Goal: Download file/media

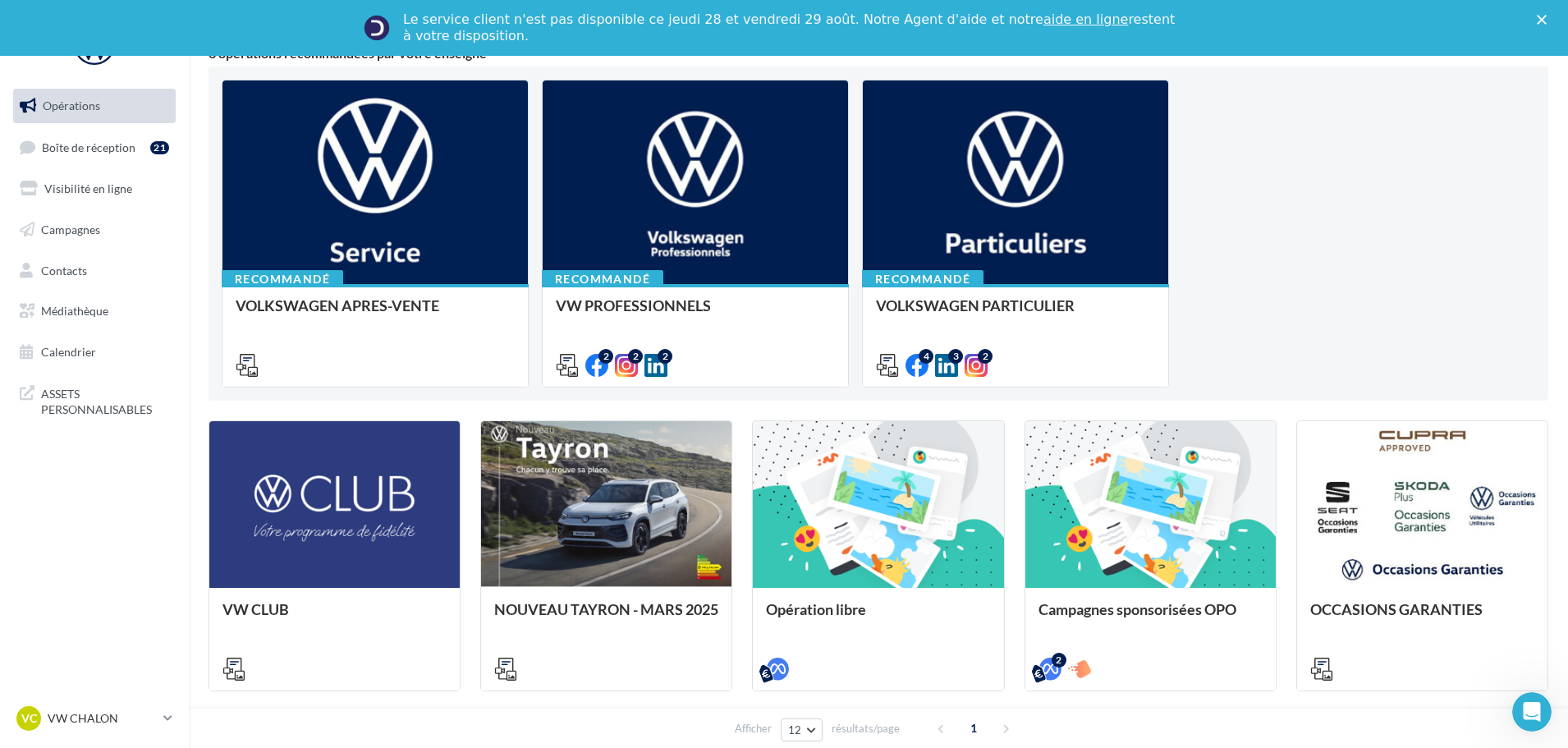
scroll to position [328, 0]
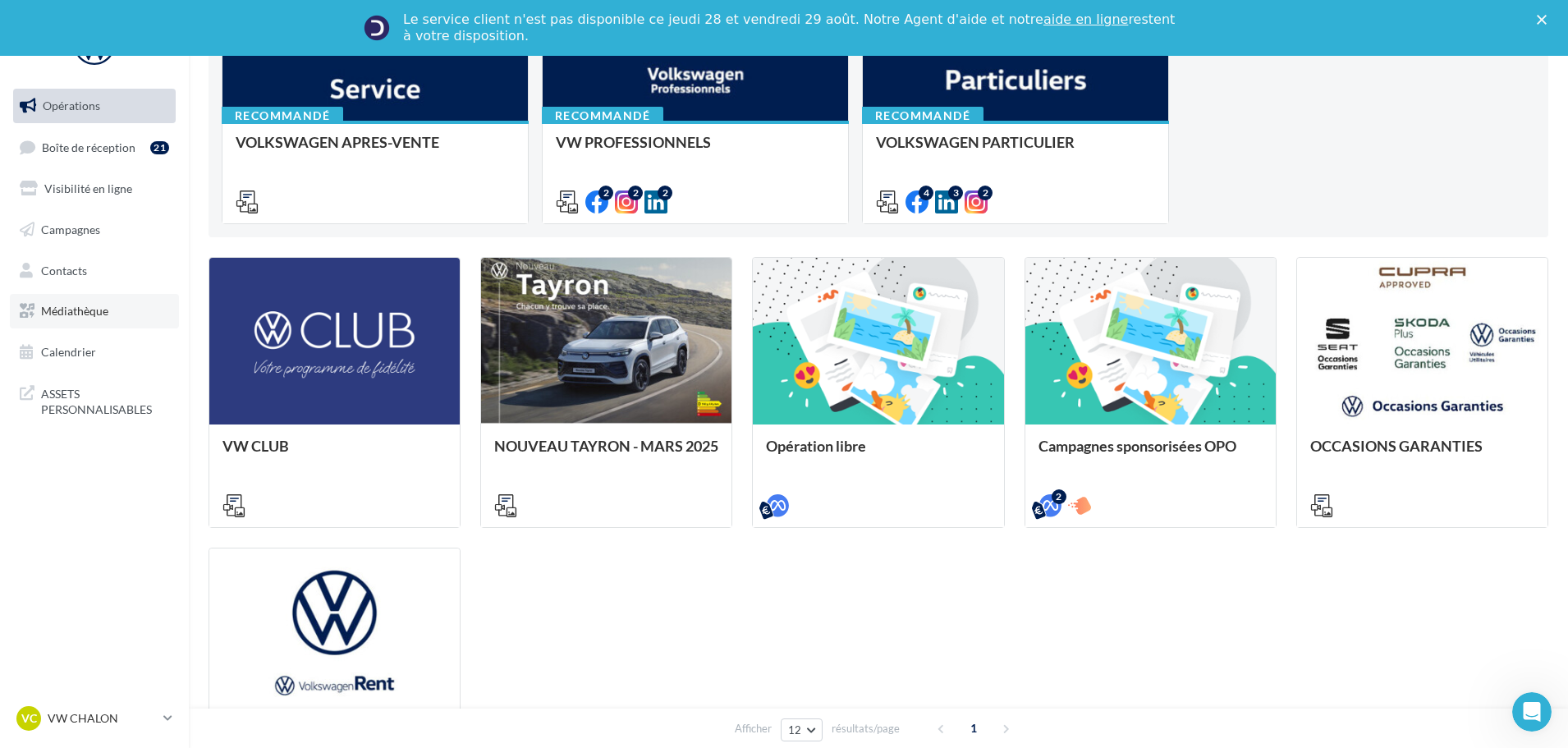
click at [76, 314] on span "Médiathèque" at bounding box center [75, 311] width 68 height 14
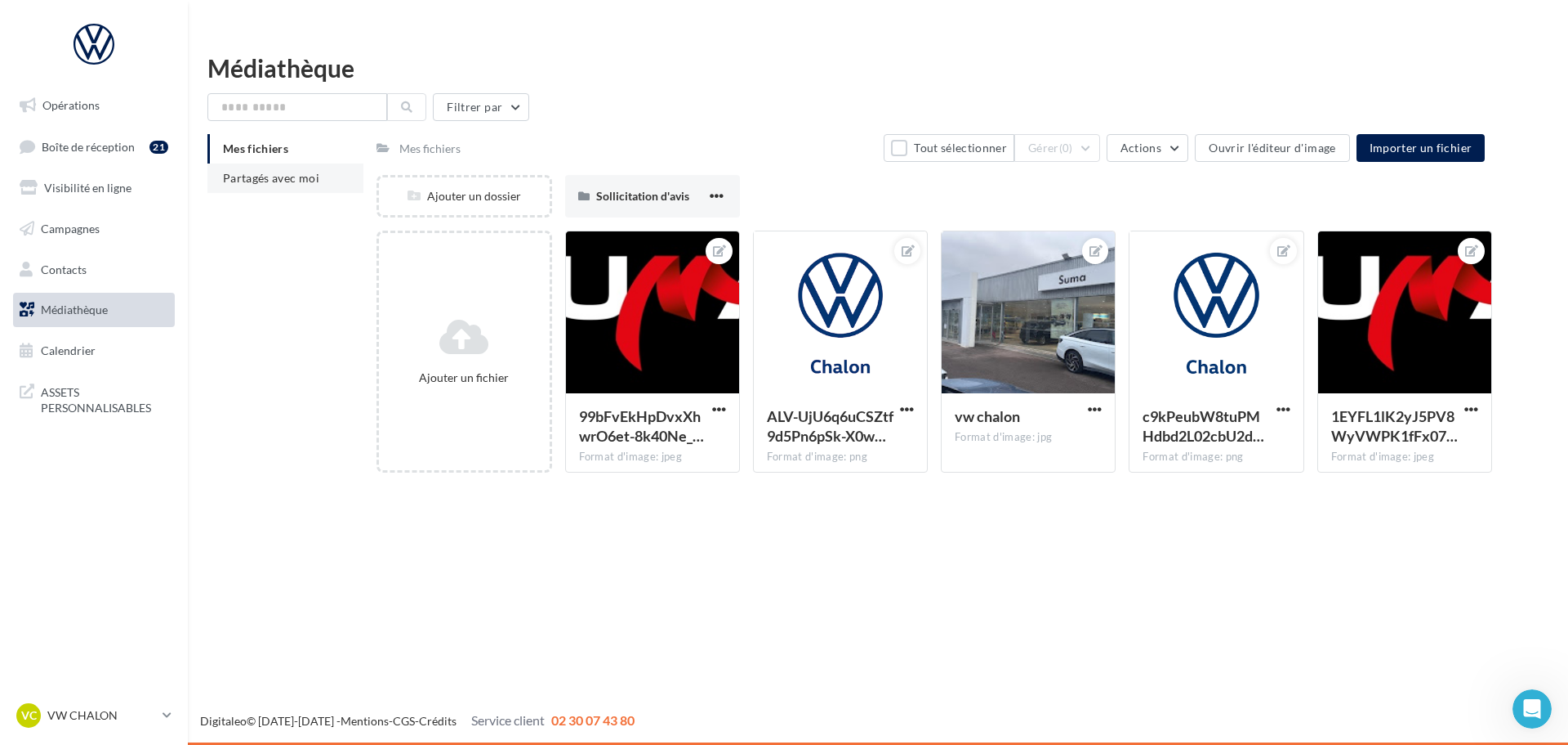
click at [302, 148] on li "Mes fichiers" at bounding box center [285, 148] width 156 height 30
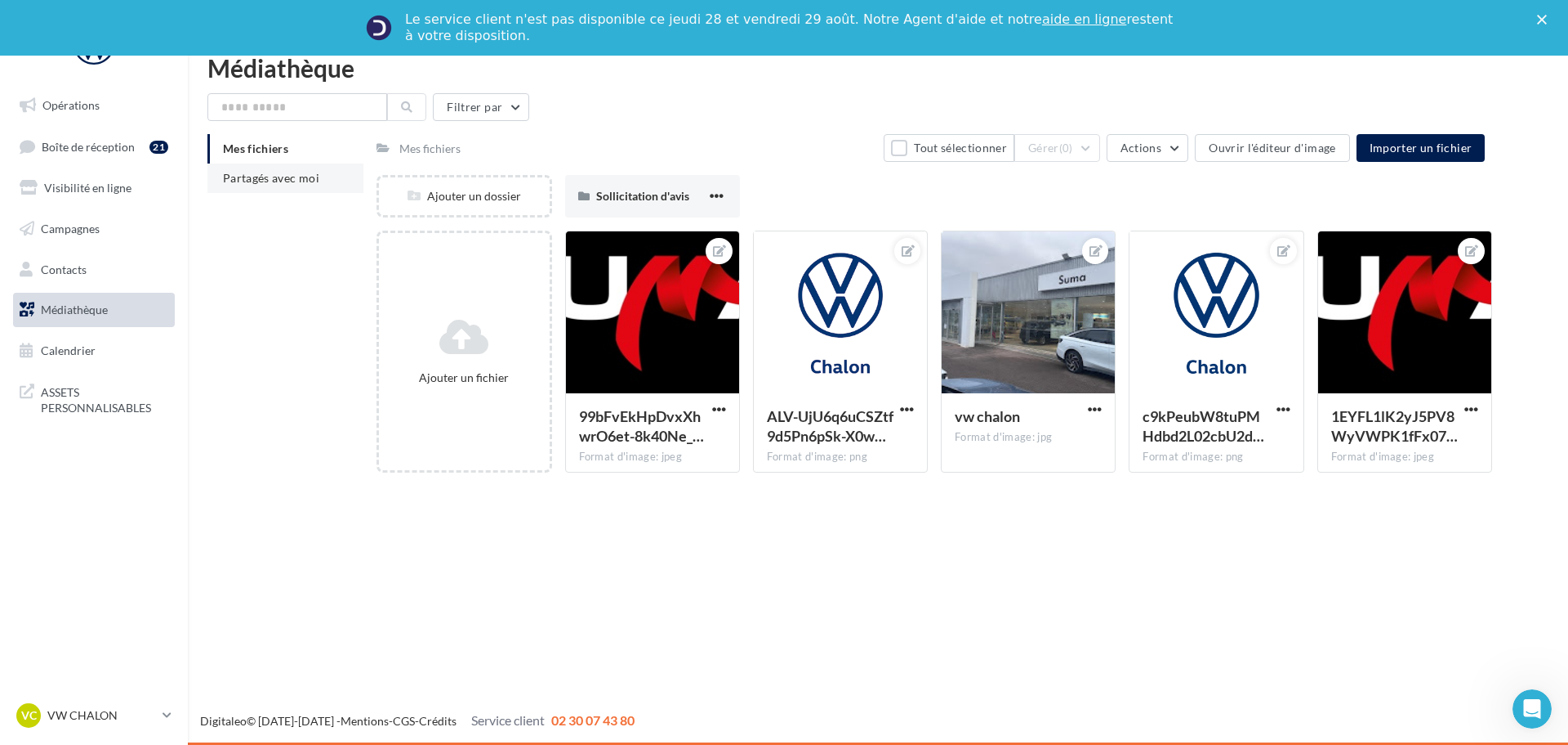
click at [317, 179] on span "Partagés avec moi" at bounding box center [271, 178] width 96 height 13
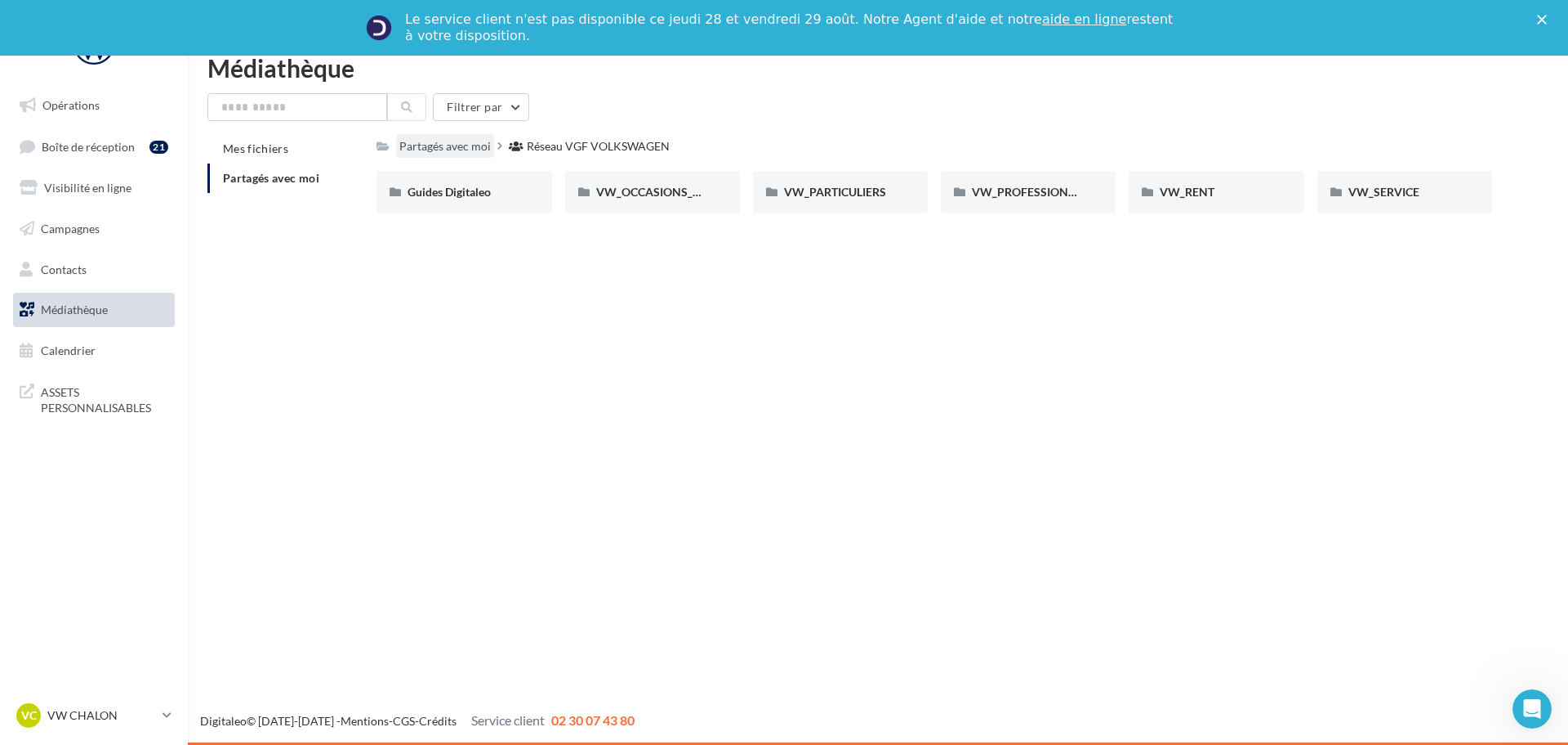
click at [475, 150] on div "Partagés avec moi" at bounding box center [445, 146] width 91 height 16
click at [833, 196] on span "VW_PARTICULIERS" at bounding box center [835, 191] width 102 height 13
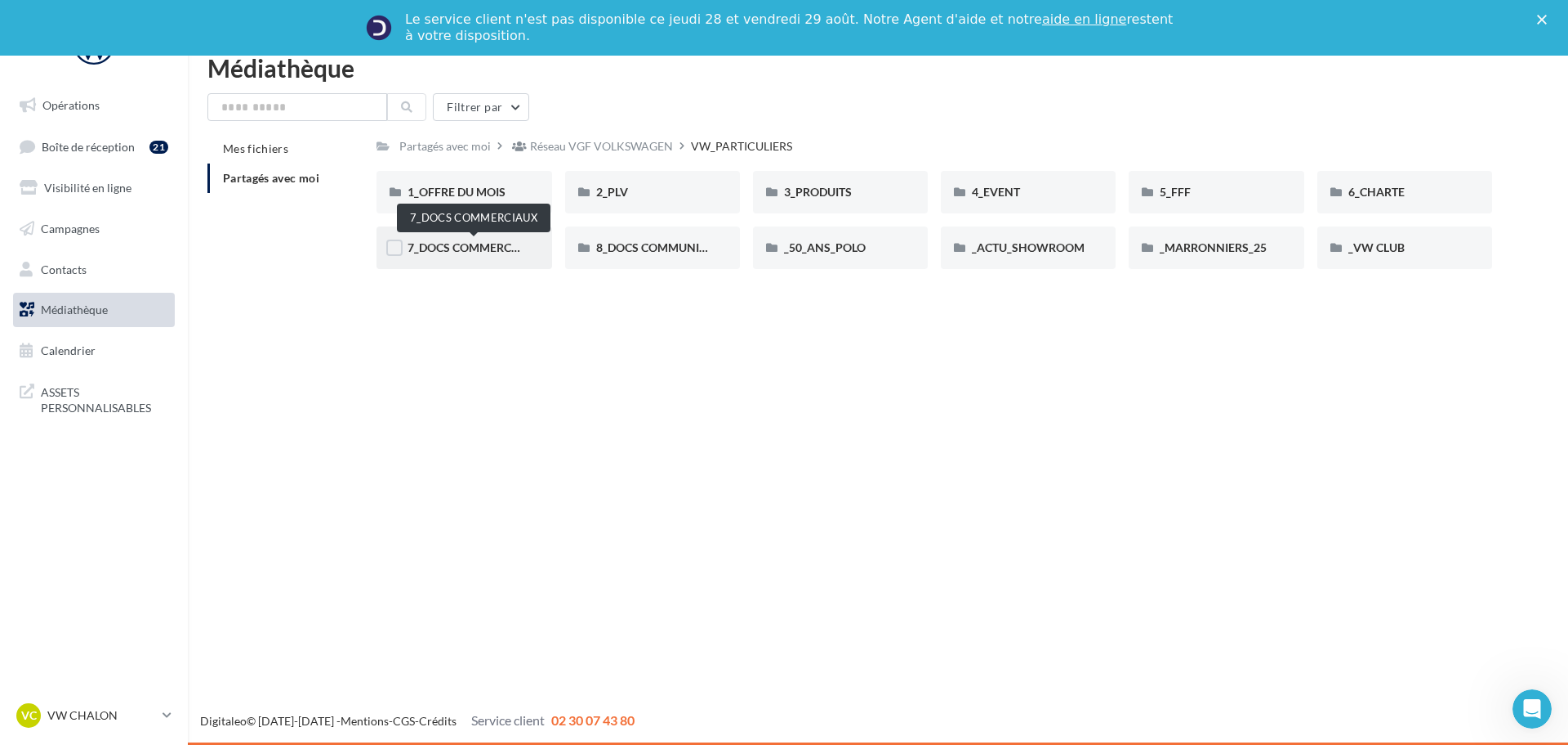
click at [458, 248] on span "7_DOCS COMMERCIAUX" at bounding box center [473, 247] width 132 height 13
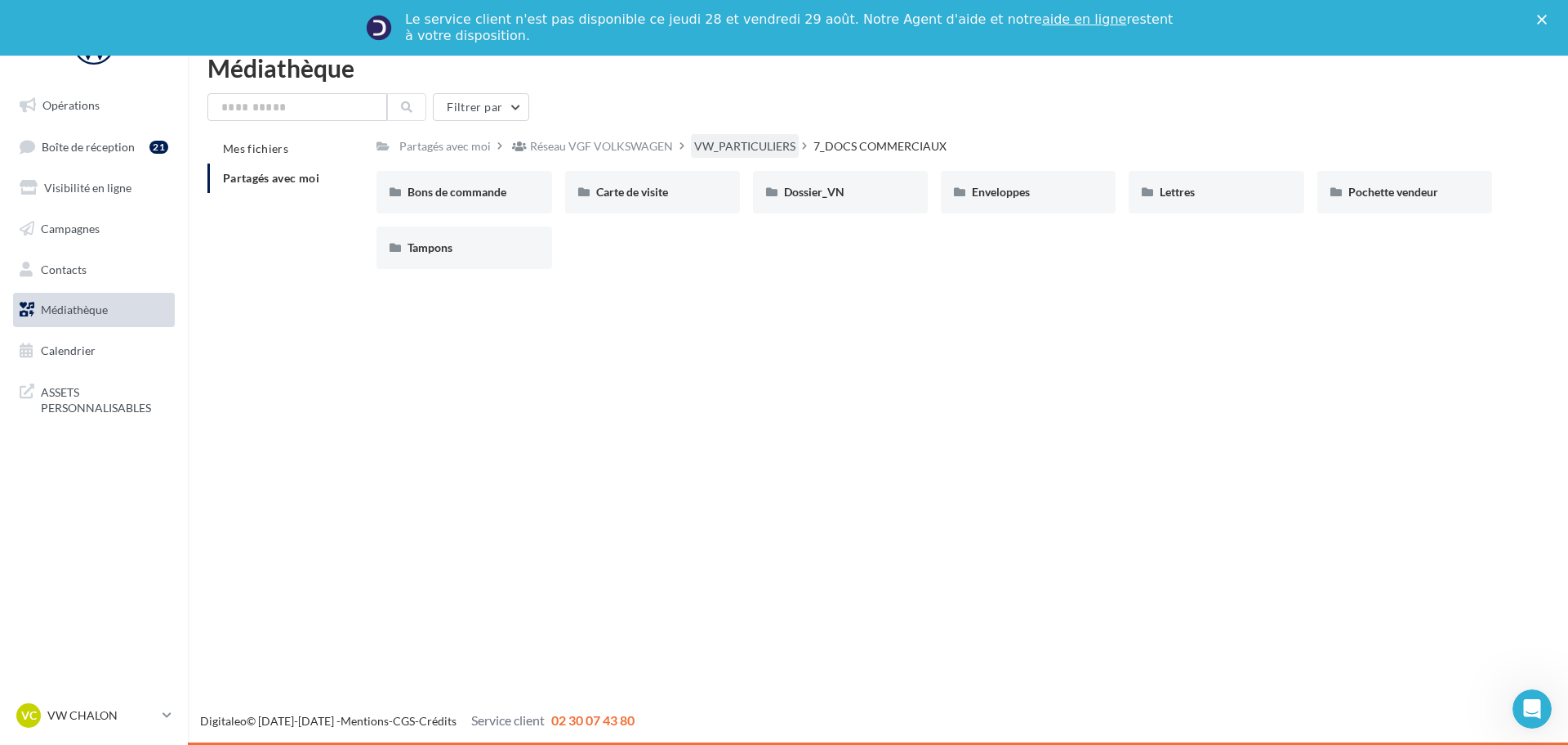
click at [753, 136] on div "VW_PARTICULIERS" at bounding box center [745, 145] width 108 height 24
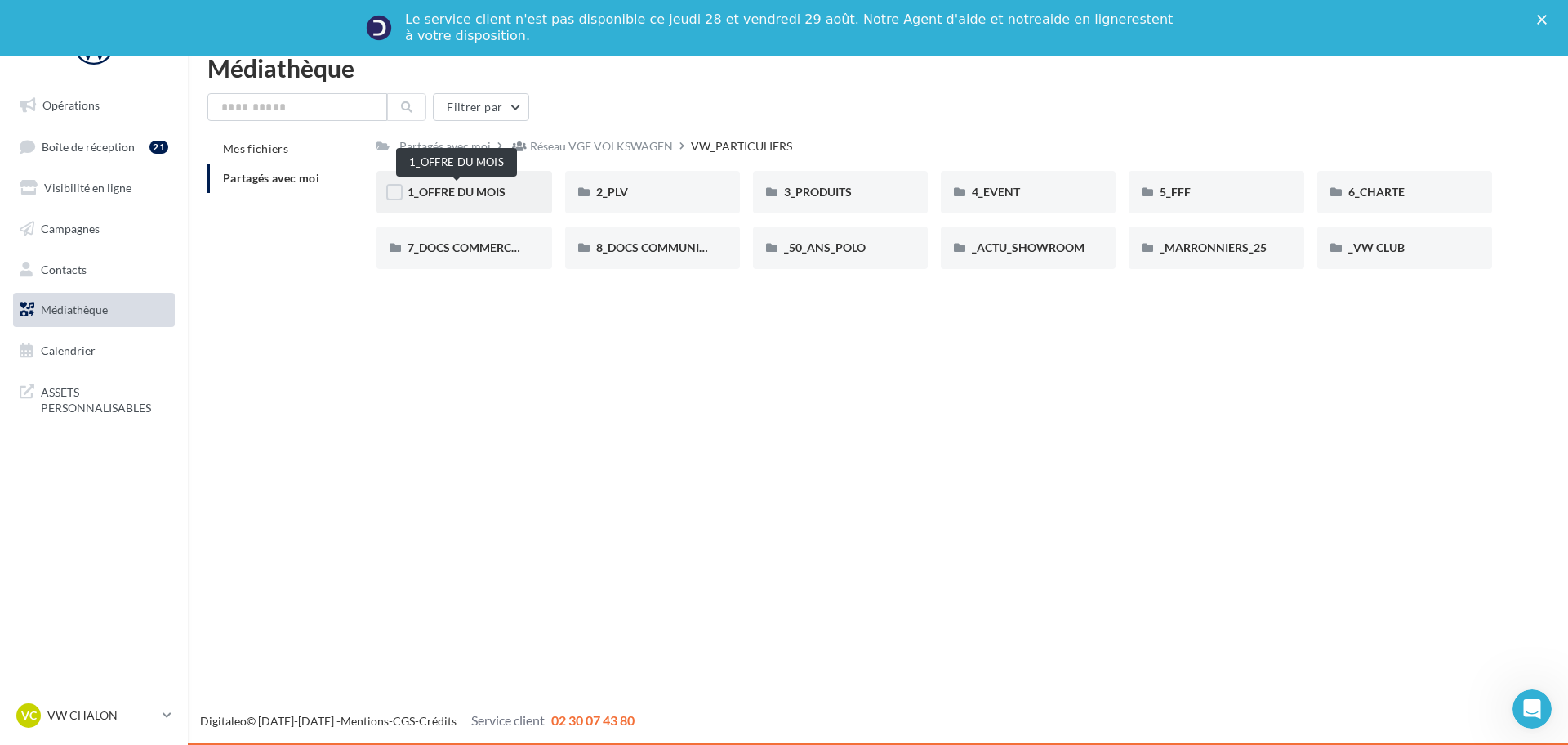
click at [488, 195] on span "1_OFFRE DU MOIS" at bounding box center [456, 191] width 98 height 13
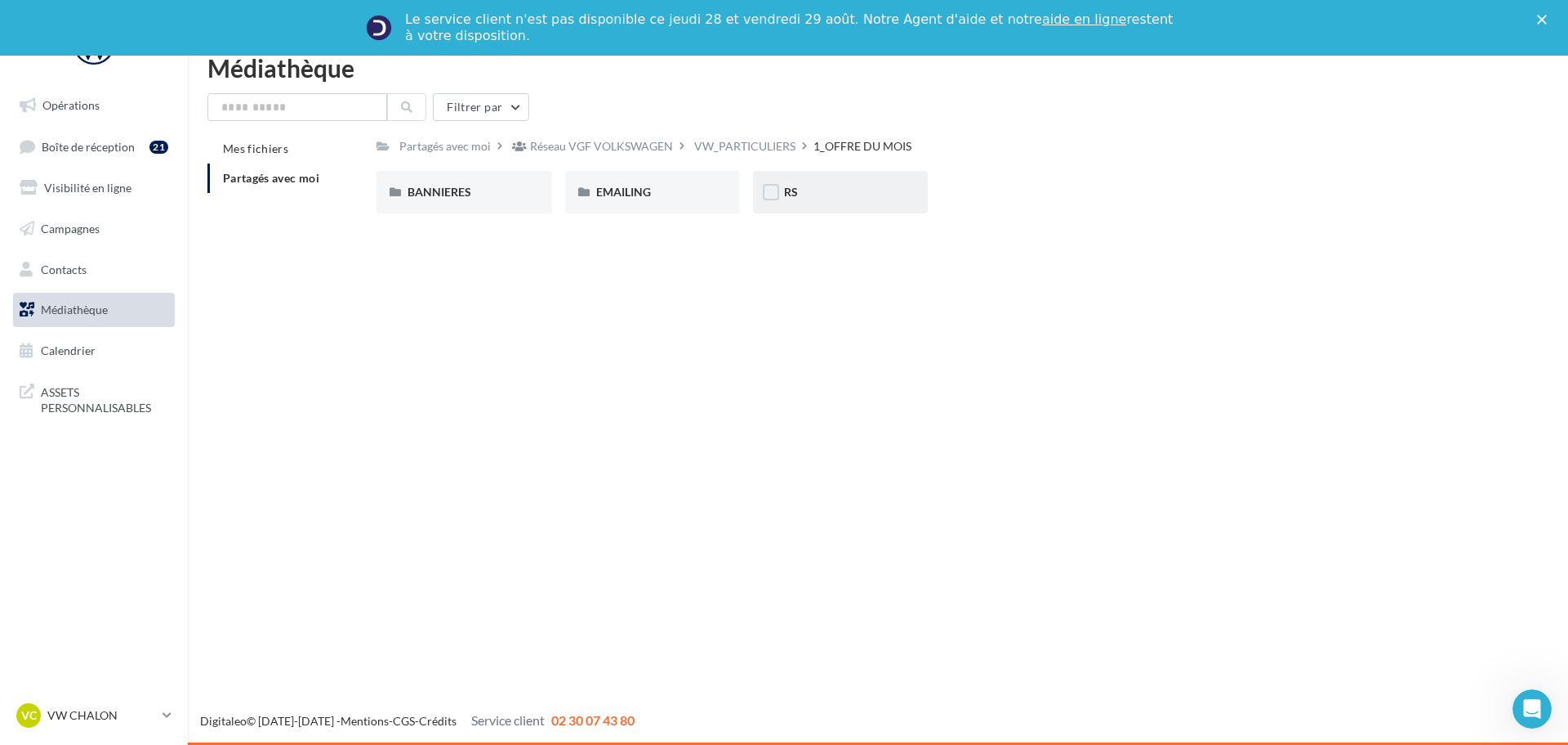
click at [792, 202] on div "RS" at bounding box center [841, 192] width 175 height 42
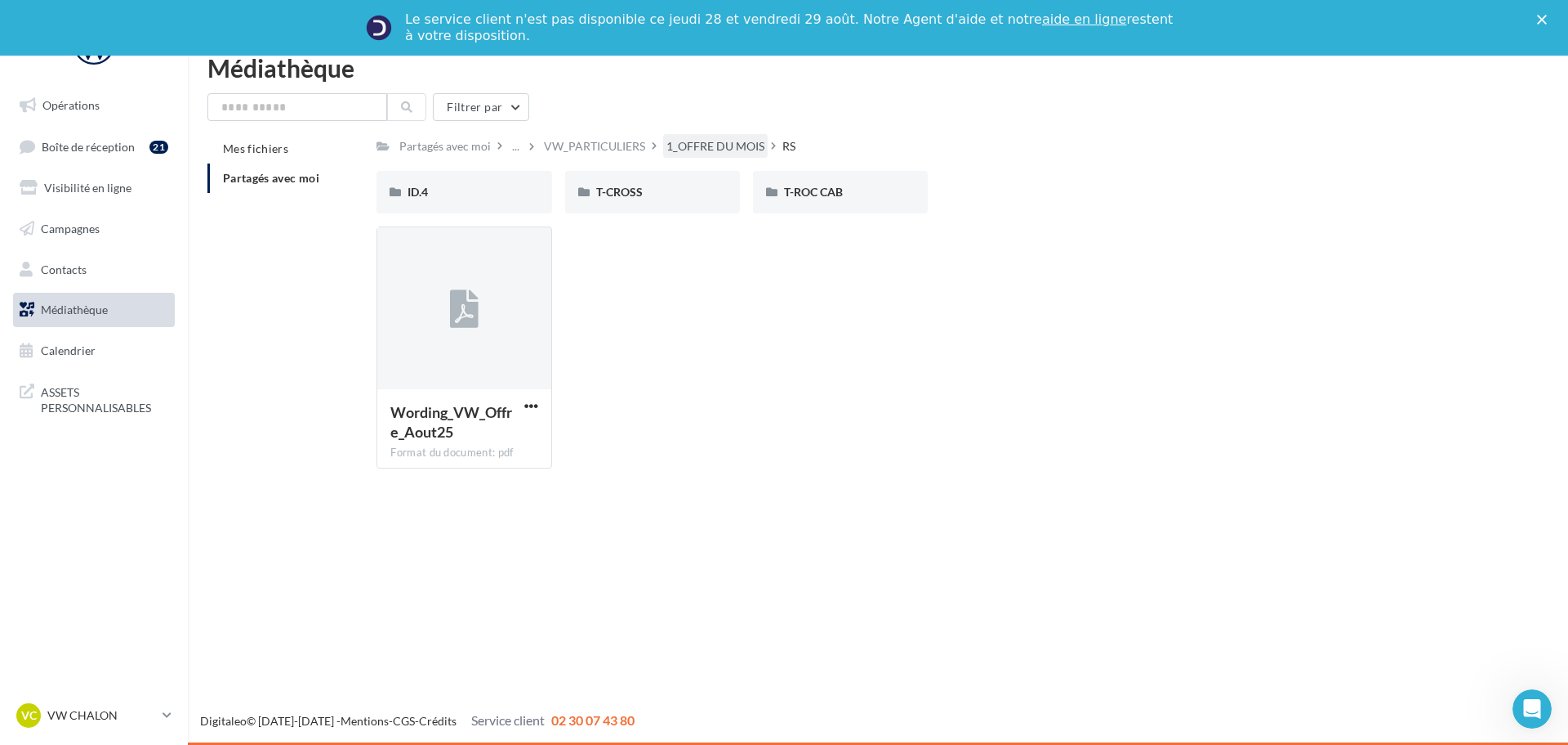
click at [685, 145] on div "1_OFFRE DU MOIS" at bounding box center [716, 146] width 98 height 16
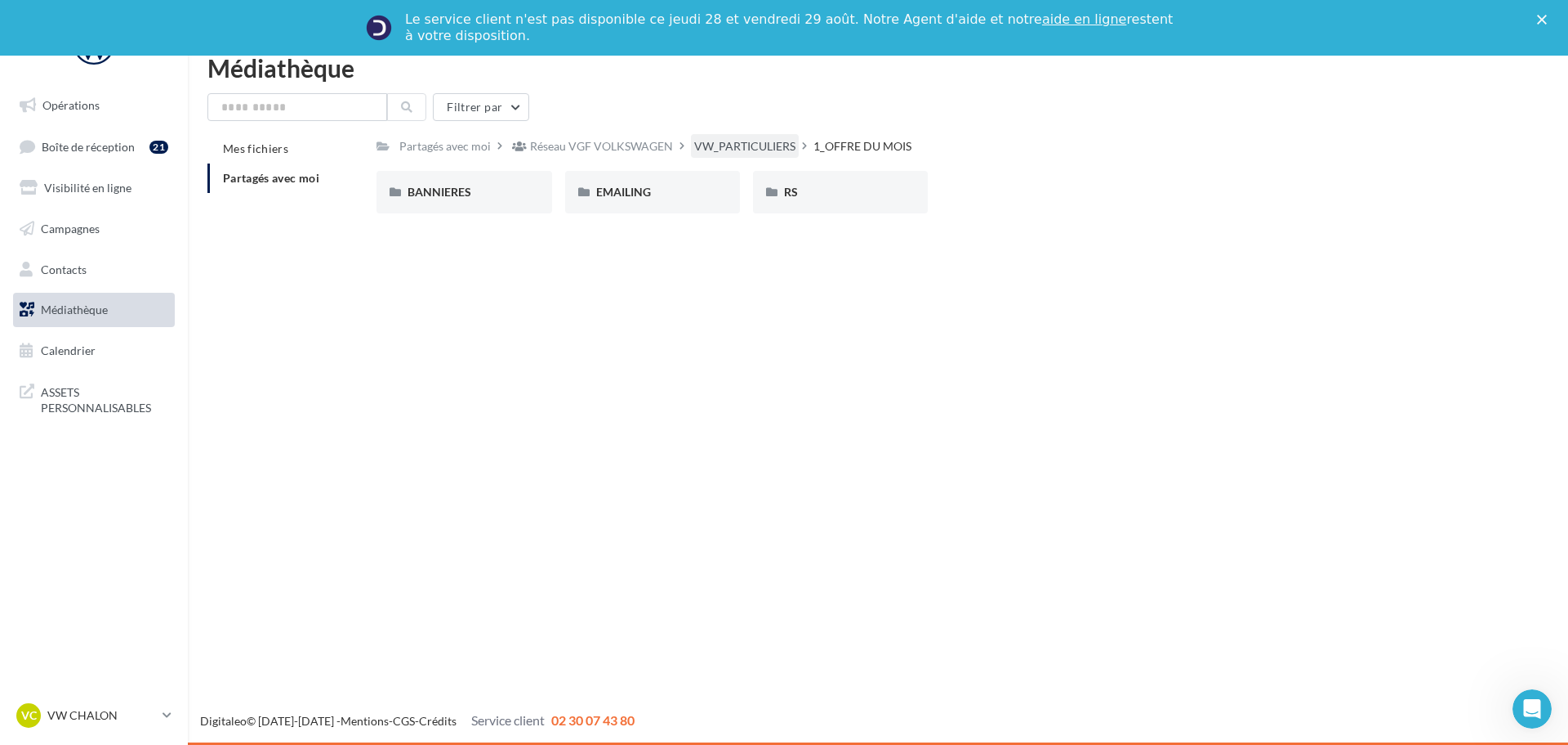
click at [698, 144] on div "VW_PARTICULIERS" at bounding box center [745, 146] width 101 height 16
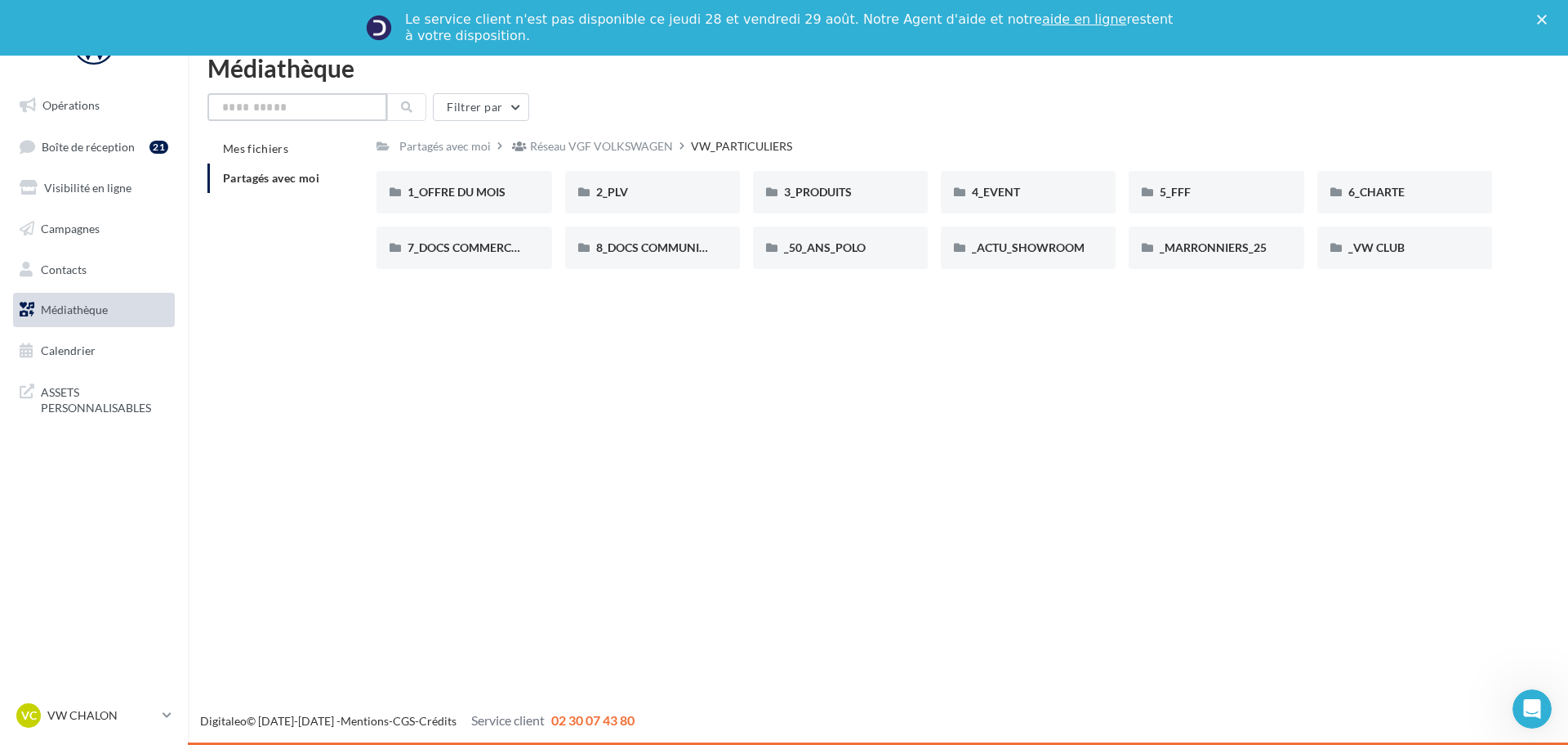
click at [330, 102] on input "text" at bounding box center [297, 107] width 180 height 28
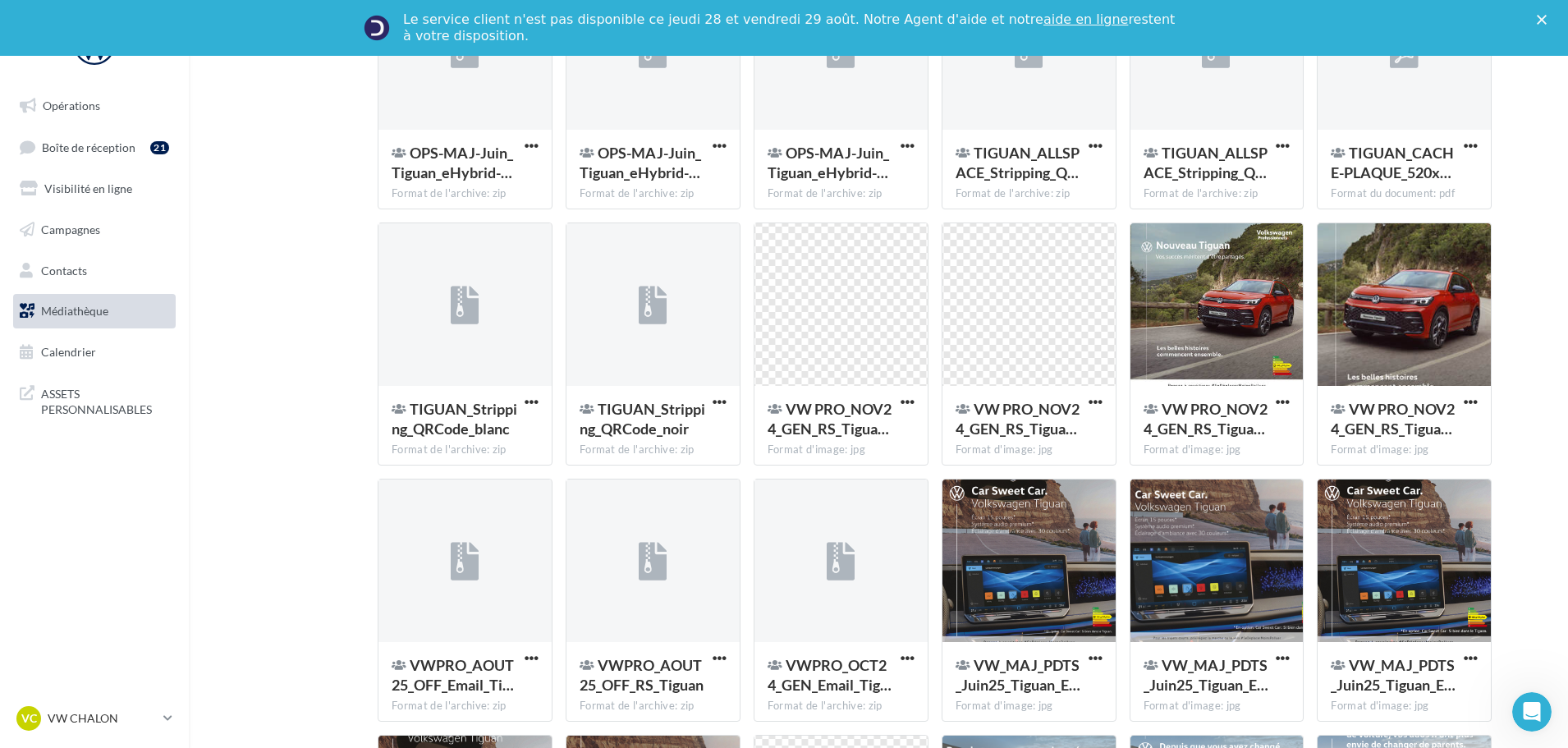
scroll to position [277, 0]
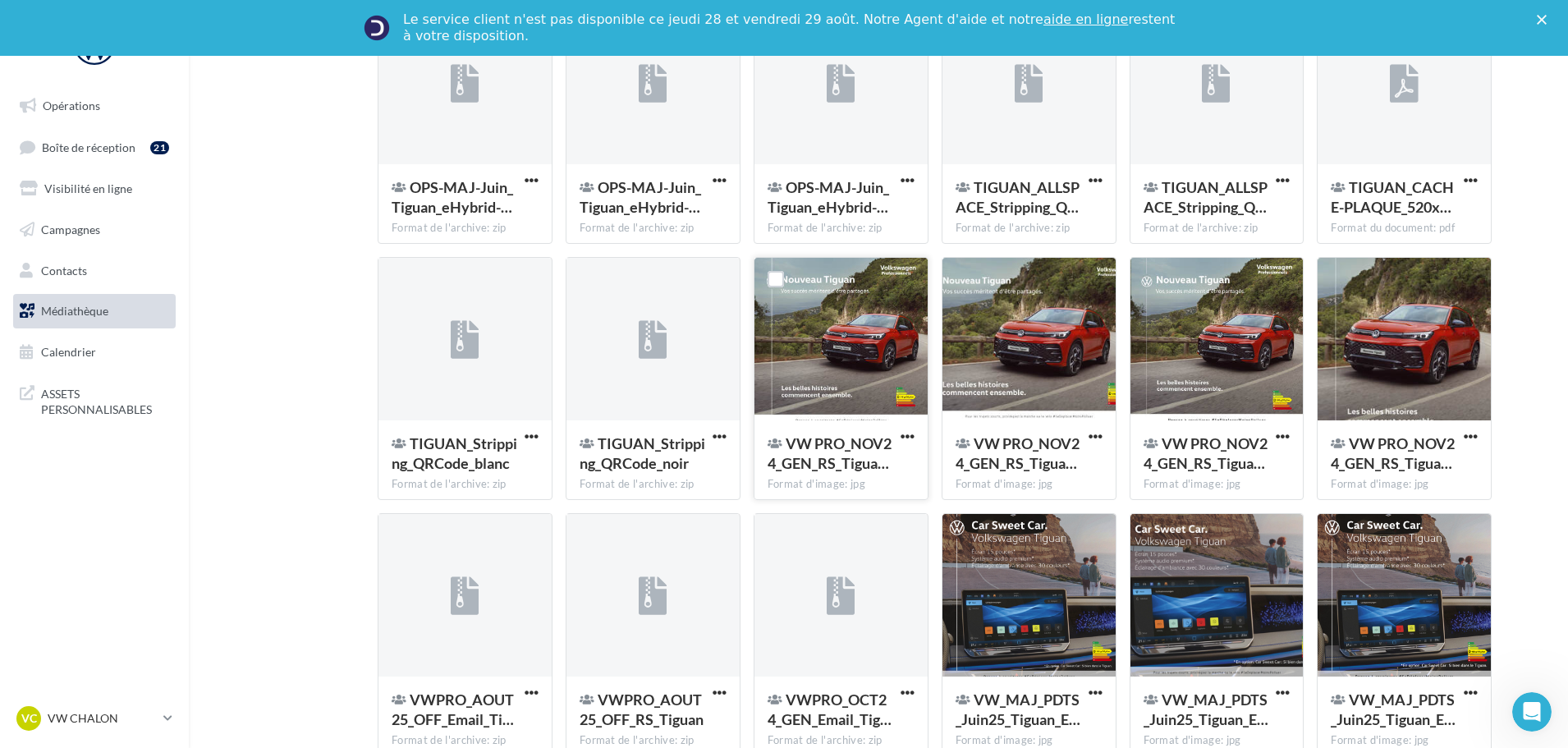
type input "******"
click at [826, 353] on div at bounding box center [840, 340] width 173 height 164
click at [772, 274] on label at bounding box center [775, 279] width 16 height 16
click at [910, 436] on span "button" at bounding box center [908, 436] width 14 height 14
click at [854, 474] on button "Télécharger" at bounding box center [835, 469] width 164 height 42
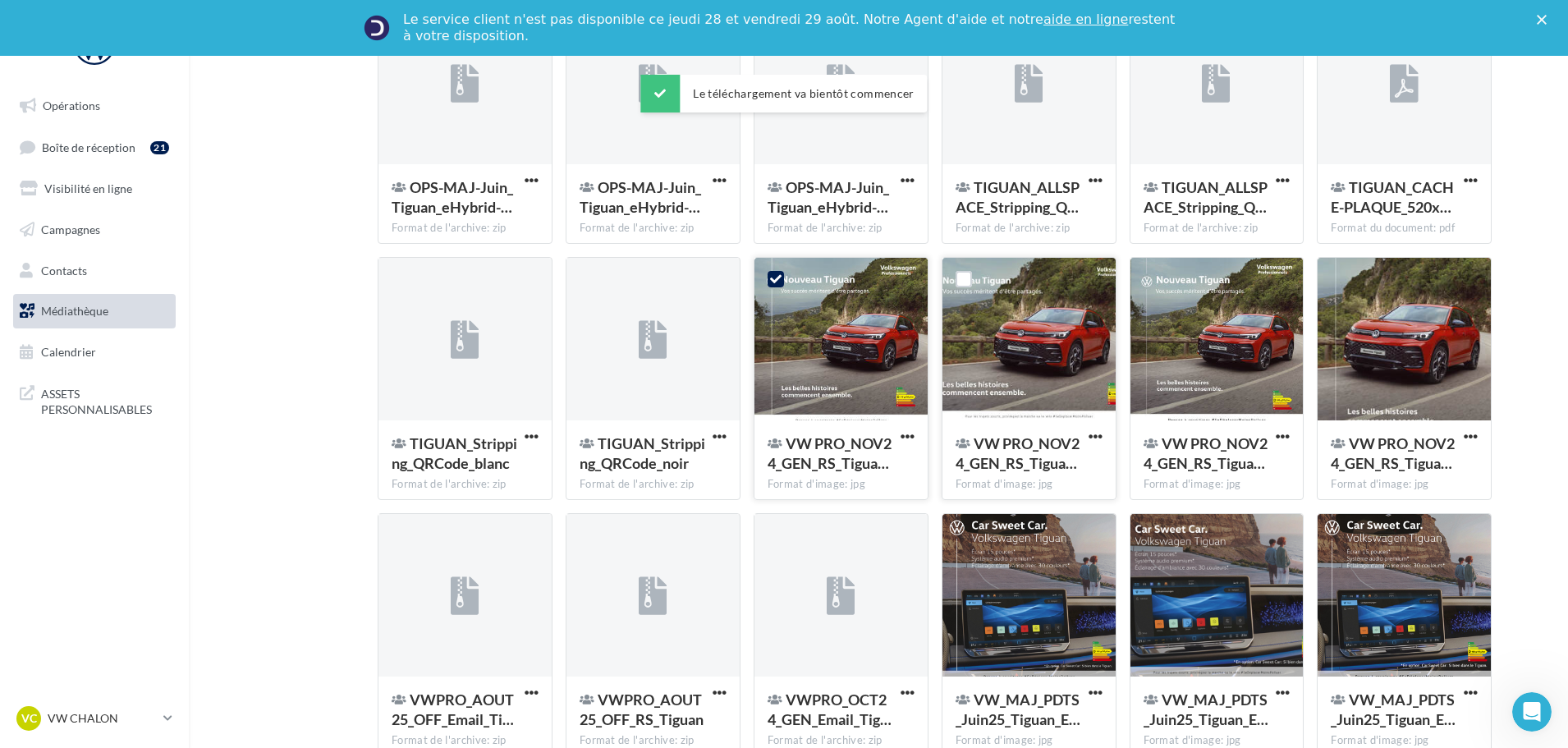
click at [1107, 436] on div "VW PRO_NOV24_GEN_RS_Tigua… Format d'image: jpg" at bounding box center [1028, 458] width 173 height 77
click at [1092, 436] on span "button" at bounding box center [1095, 436] width 14 height 14
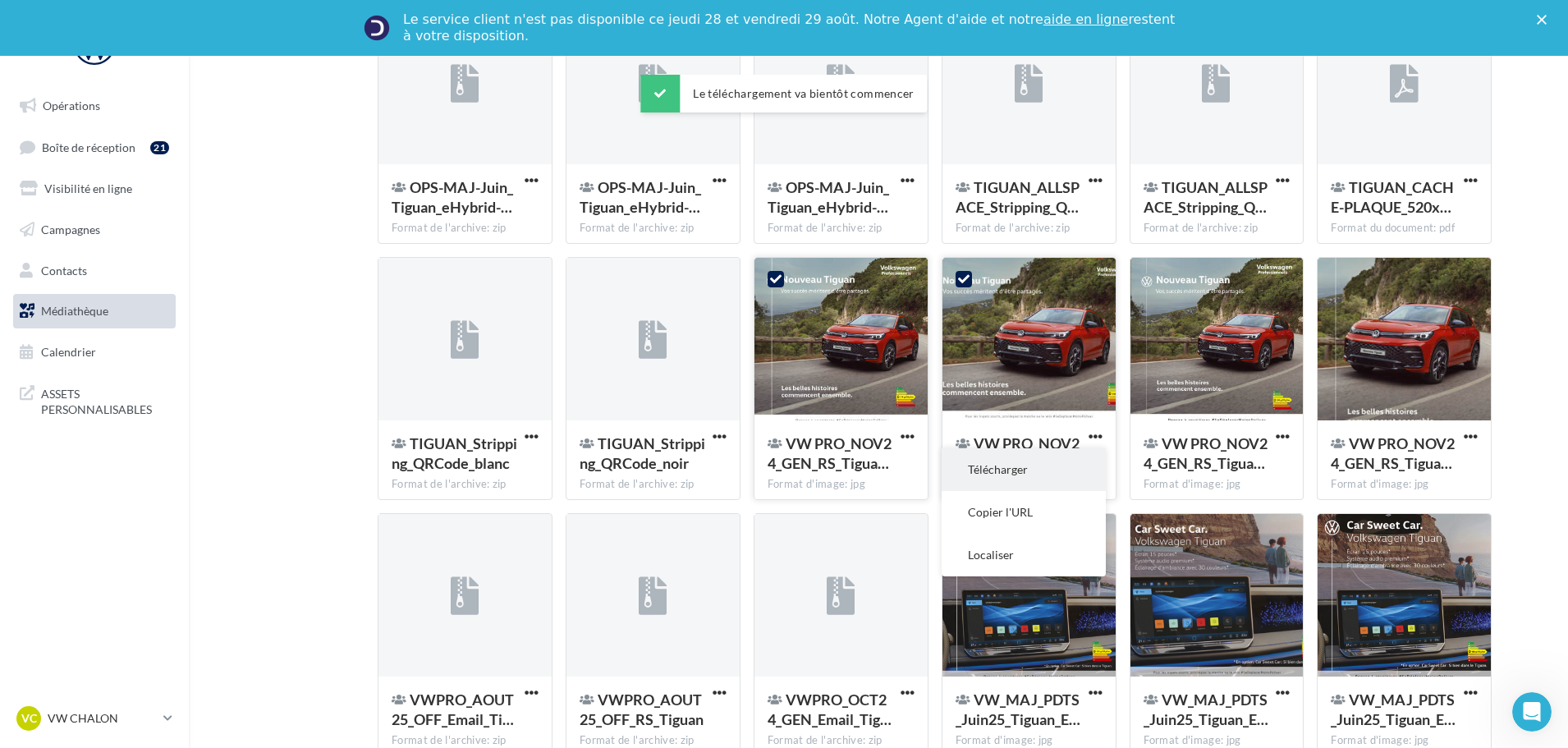
click at [1056, 463] on button "Télécharger" at bounding box center [1023, 469] width 164 height 42
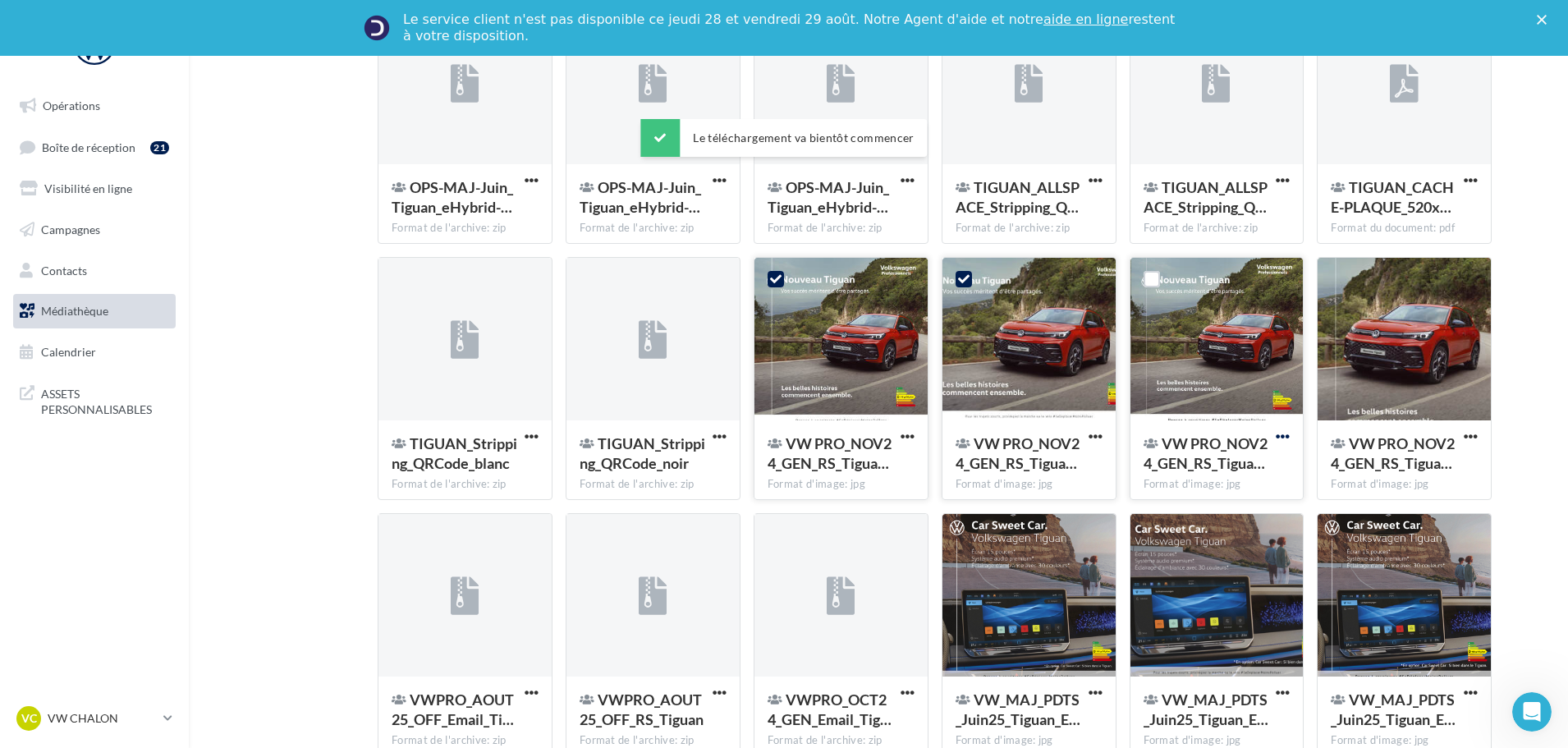
click at [1276, 436] on span "button" at bounding box center [1282, 436] width 14 height 14
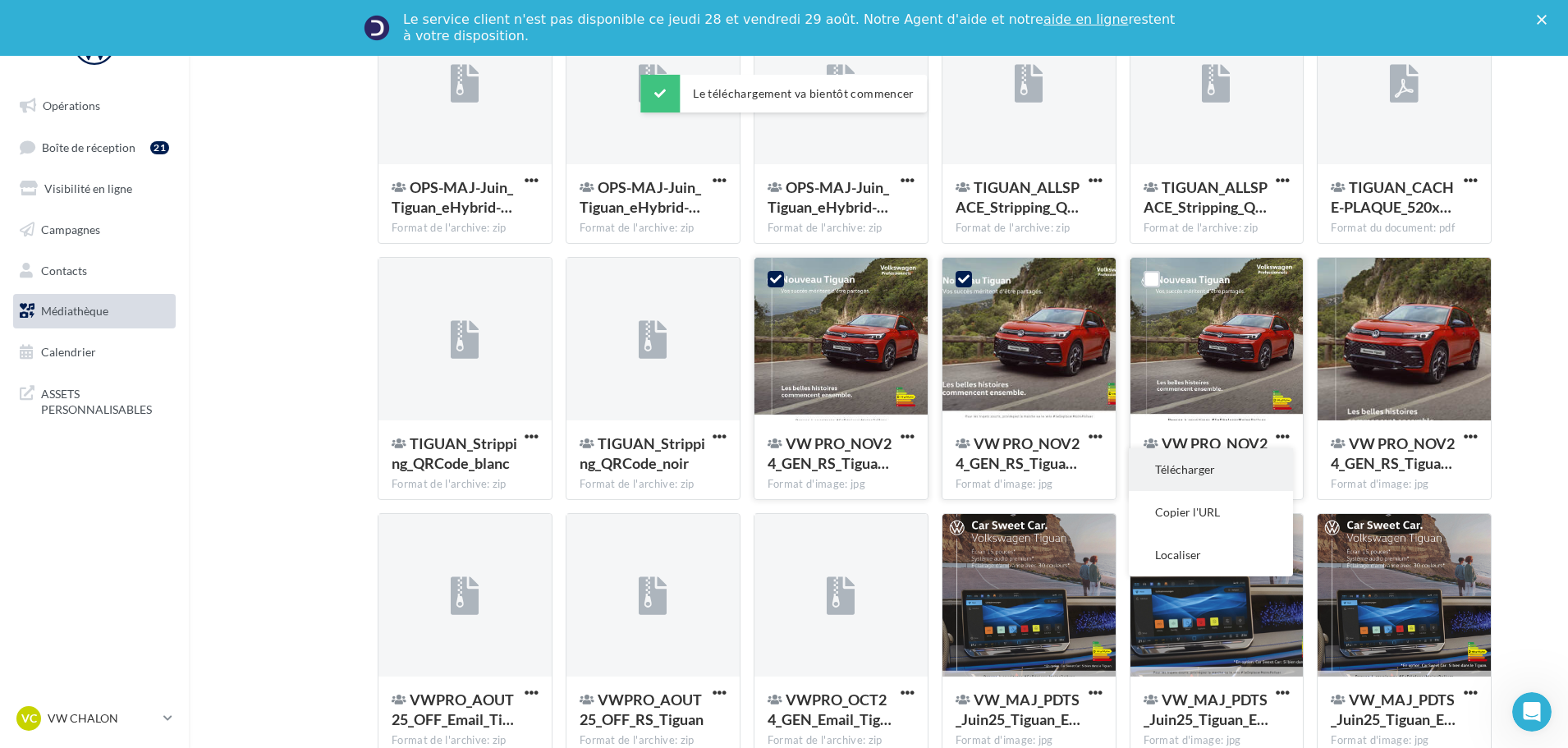
click at [1217, 478] on button "Télécharger" at bounding box center [1211, 469] width 164 height 42
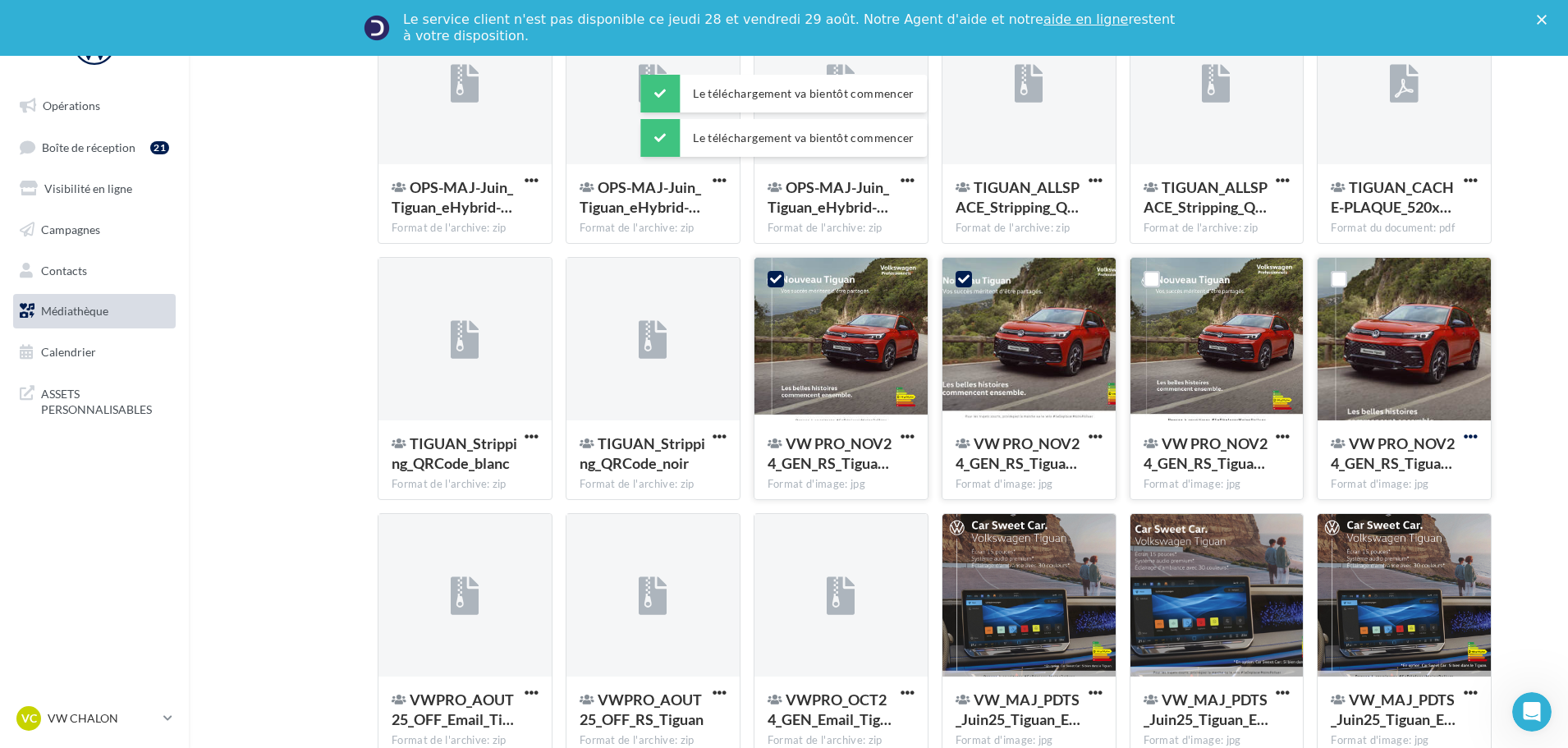
click at [1470, 435] on span "button" at bounding box center [1470, 436] width 14 height 14
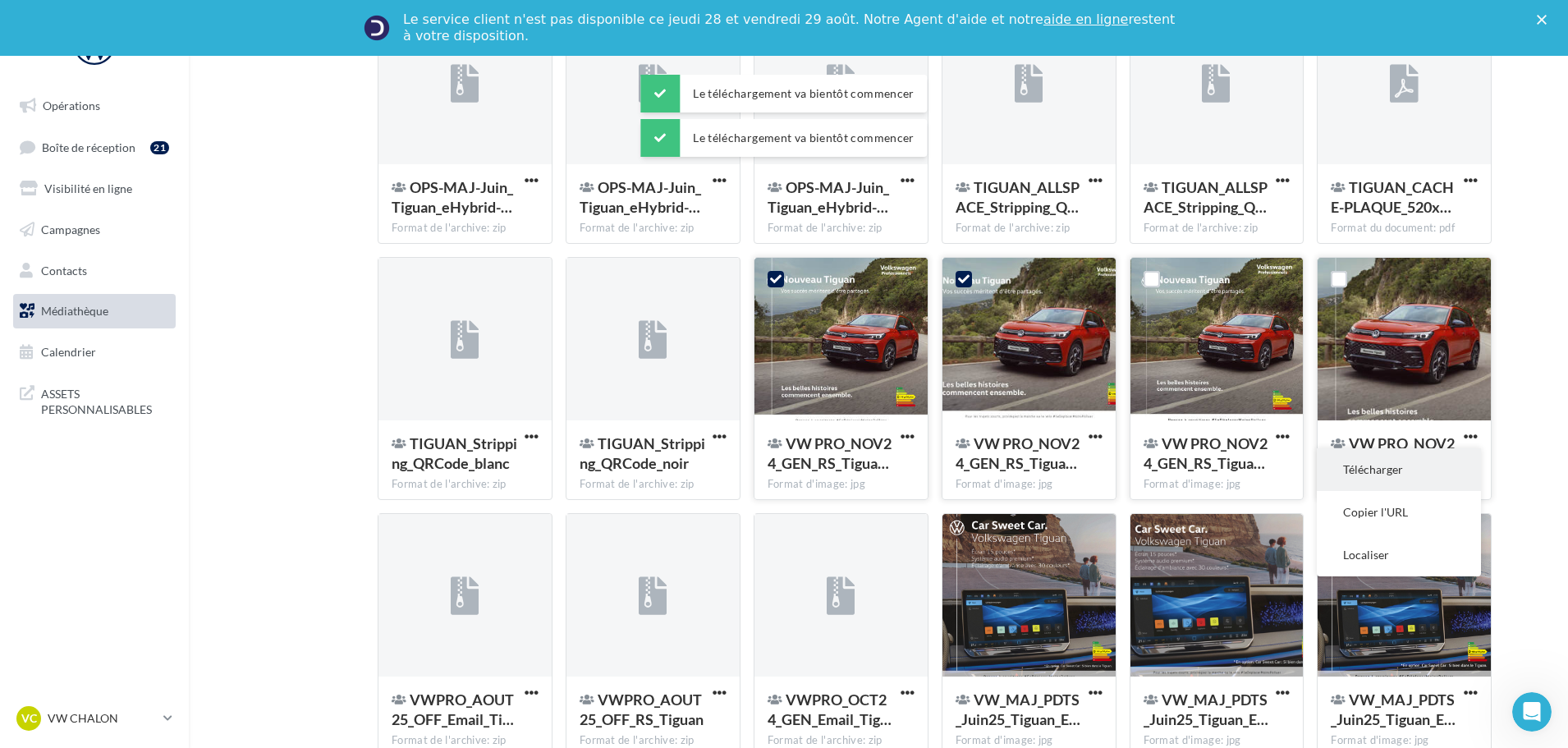
click at [1378, 474] on button "Télécharger" at bounding box center [1399, 469] width 164 height 42
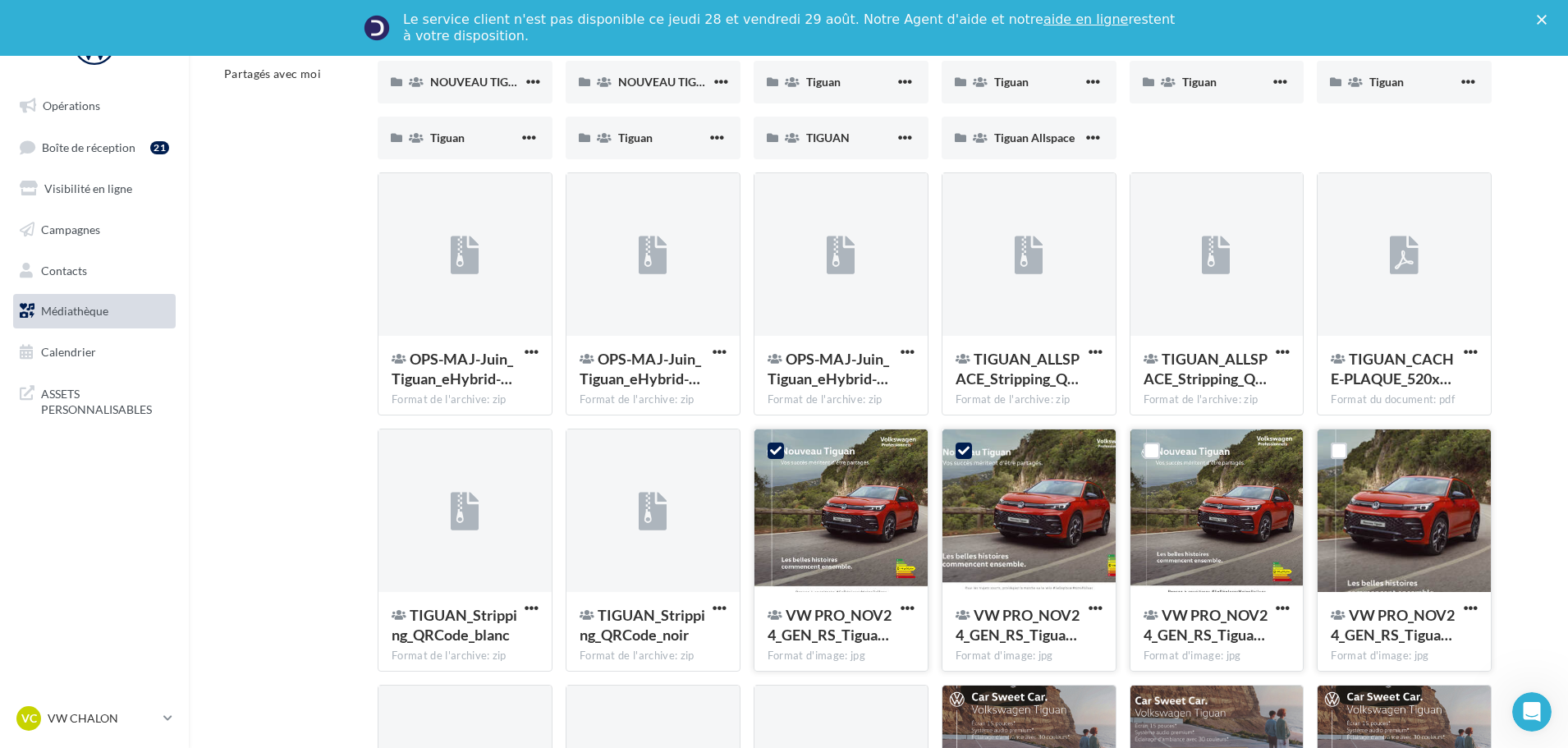
scroll to position [0, 0]
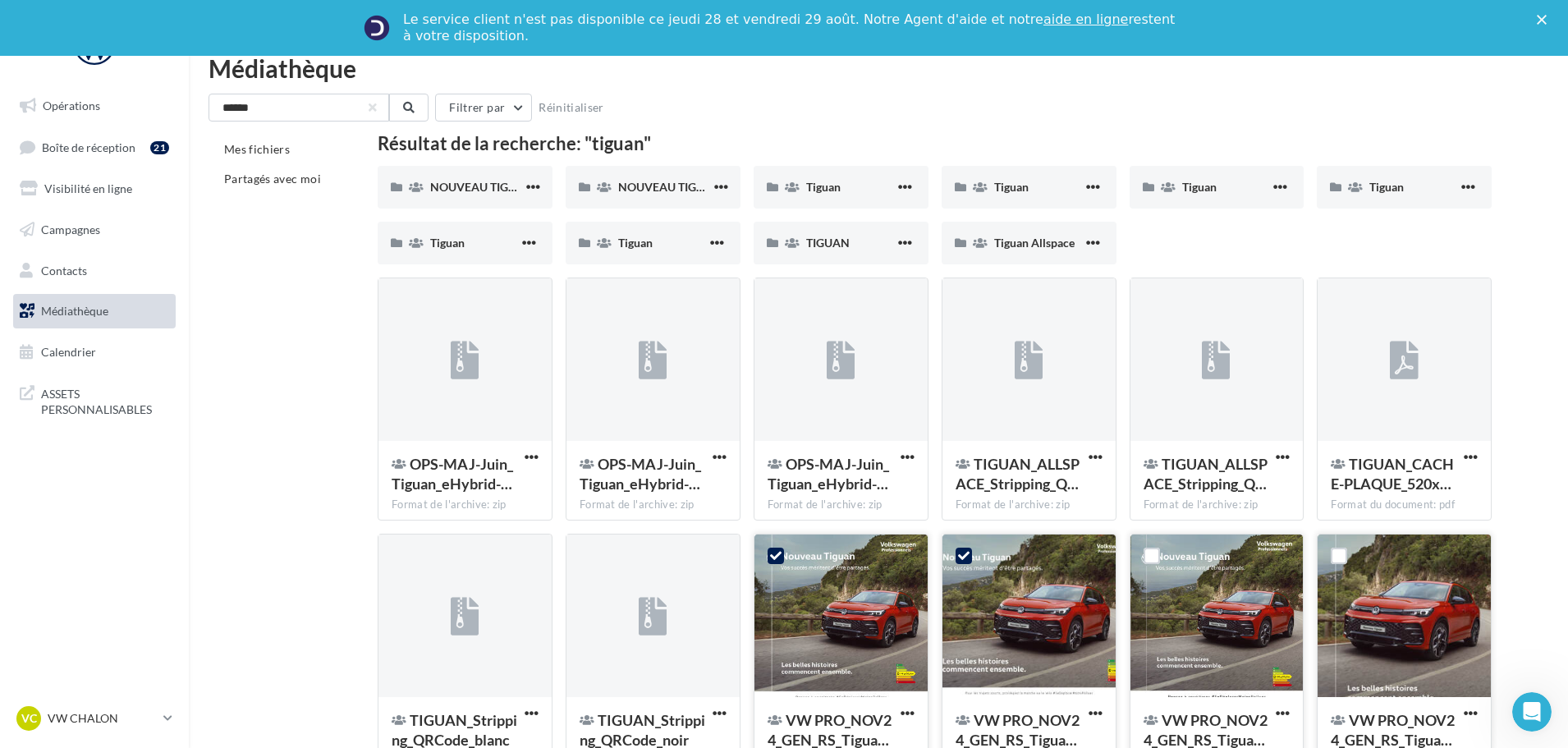
click at [1554, 17] on div "Fermer" at bounding box center [1545, 19] width 16 height 10
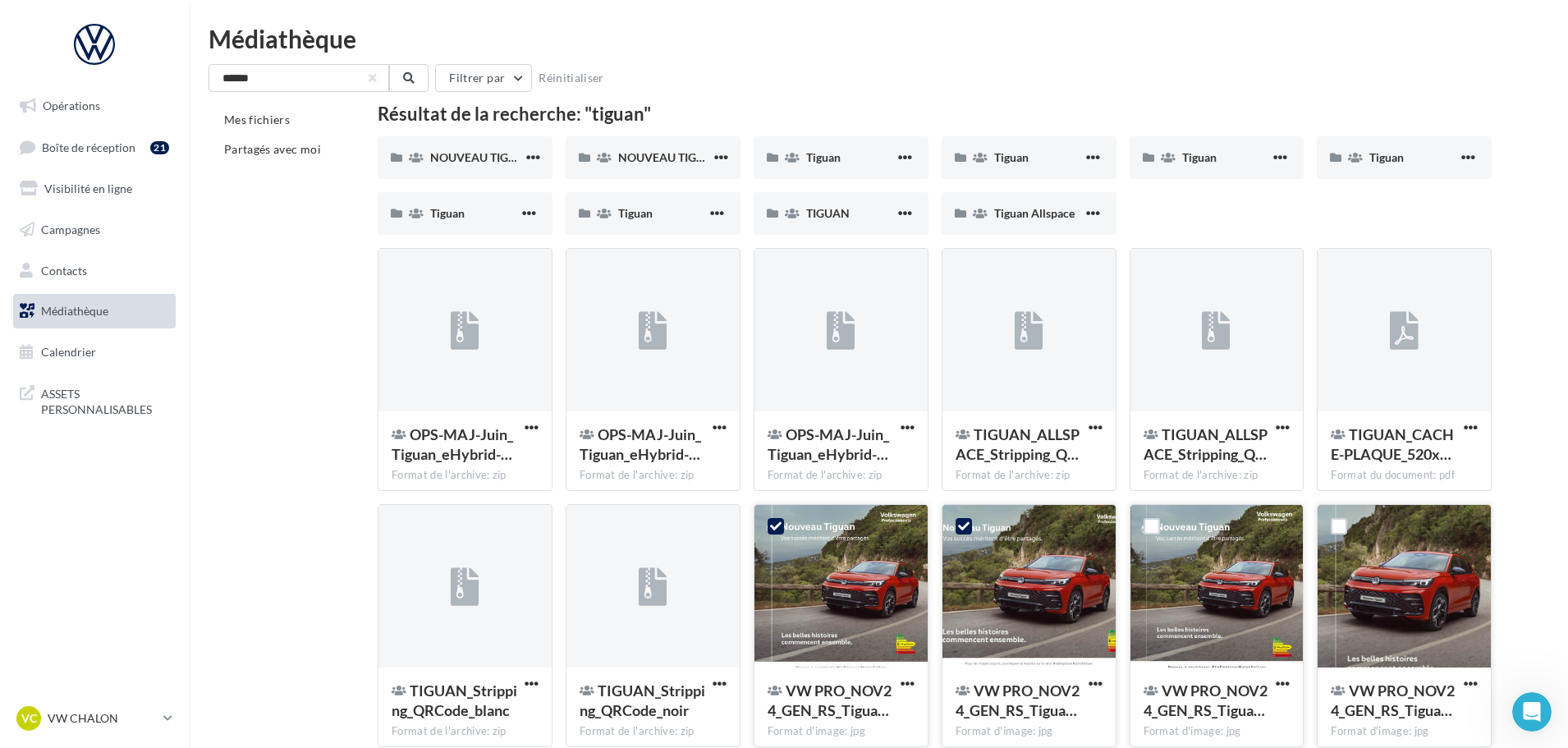
click at [114, 154] on link "Boîte de réception 21" at bounding box center [94, 147] width 169 height 36
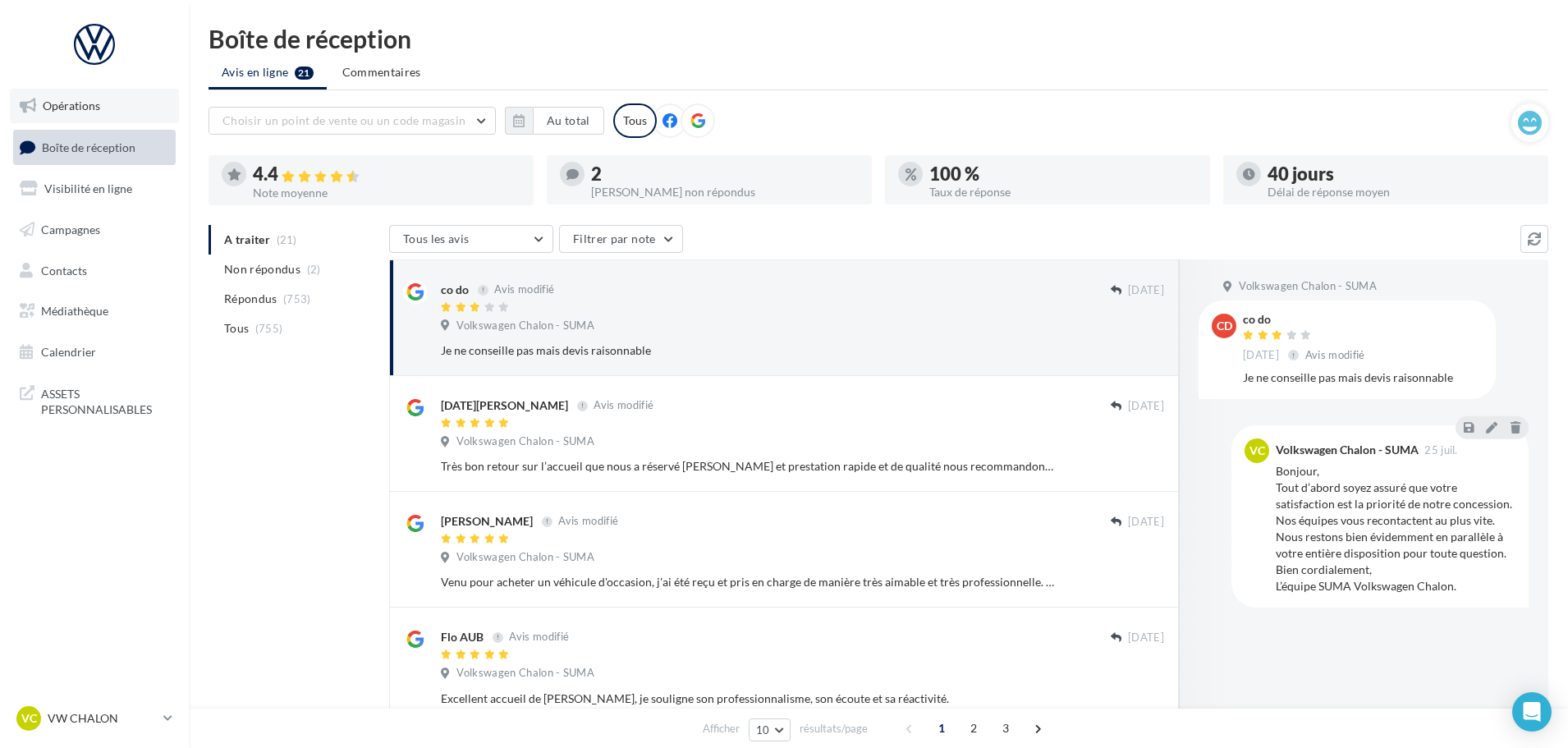
click at [112, 114] on link "Opérations" at bounding box center [94, 106] width 169 height 35
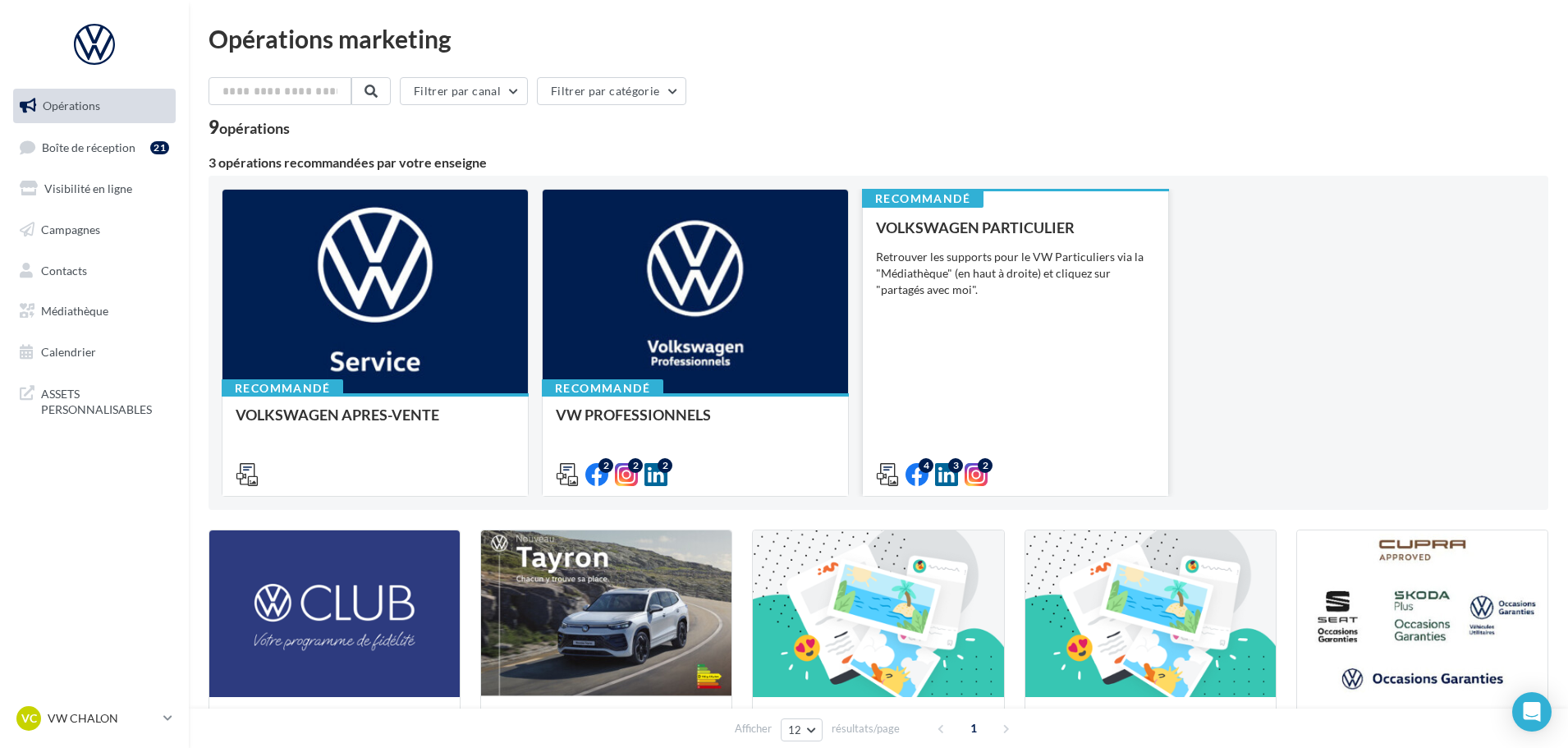
click at [1050, 251] on div "Retrouver les supports pour le VW Particuliers via la "Médiathèque" (en haut à …" at bounding box center [1015, 273] width 279 height 49
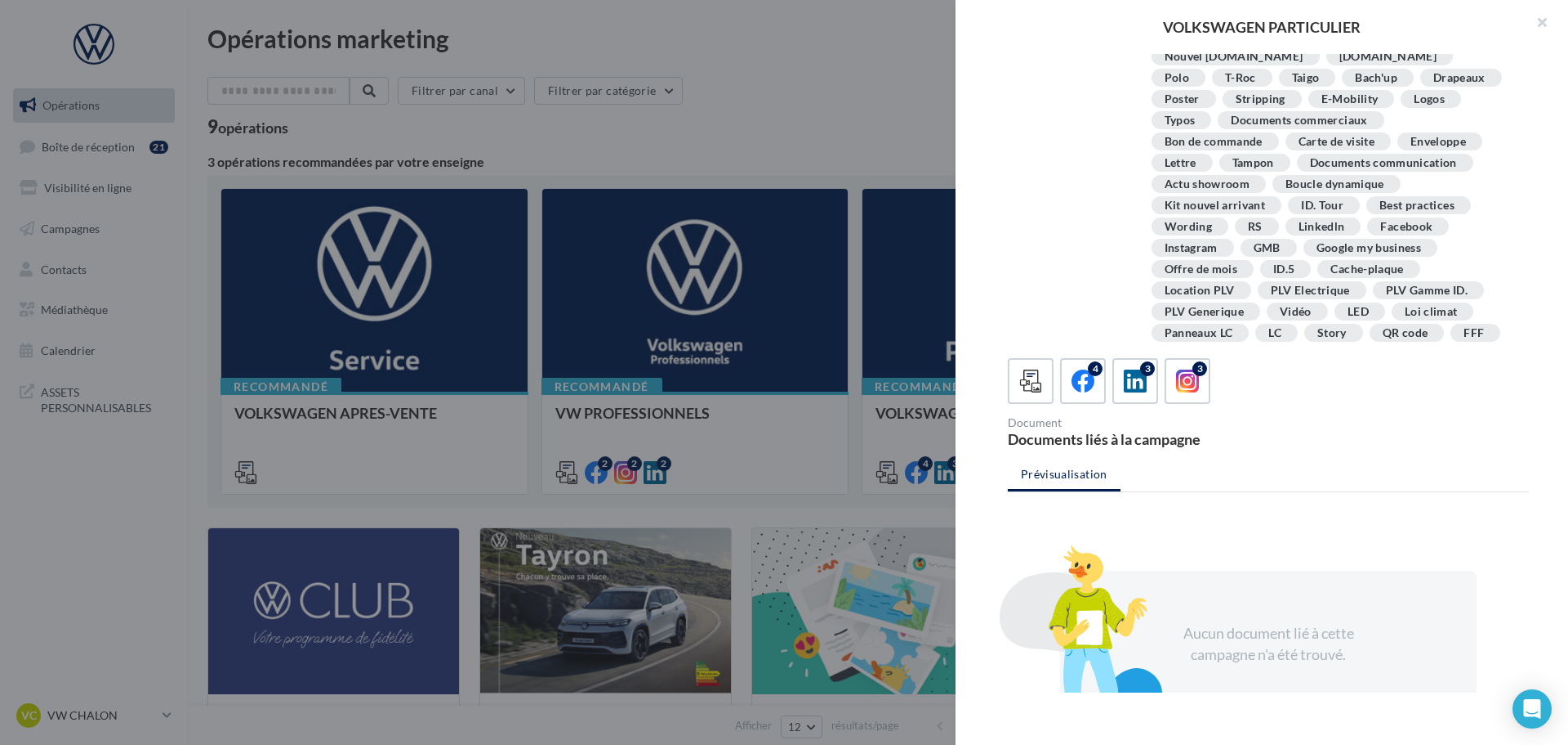
scroll to position [297, 0]
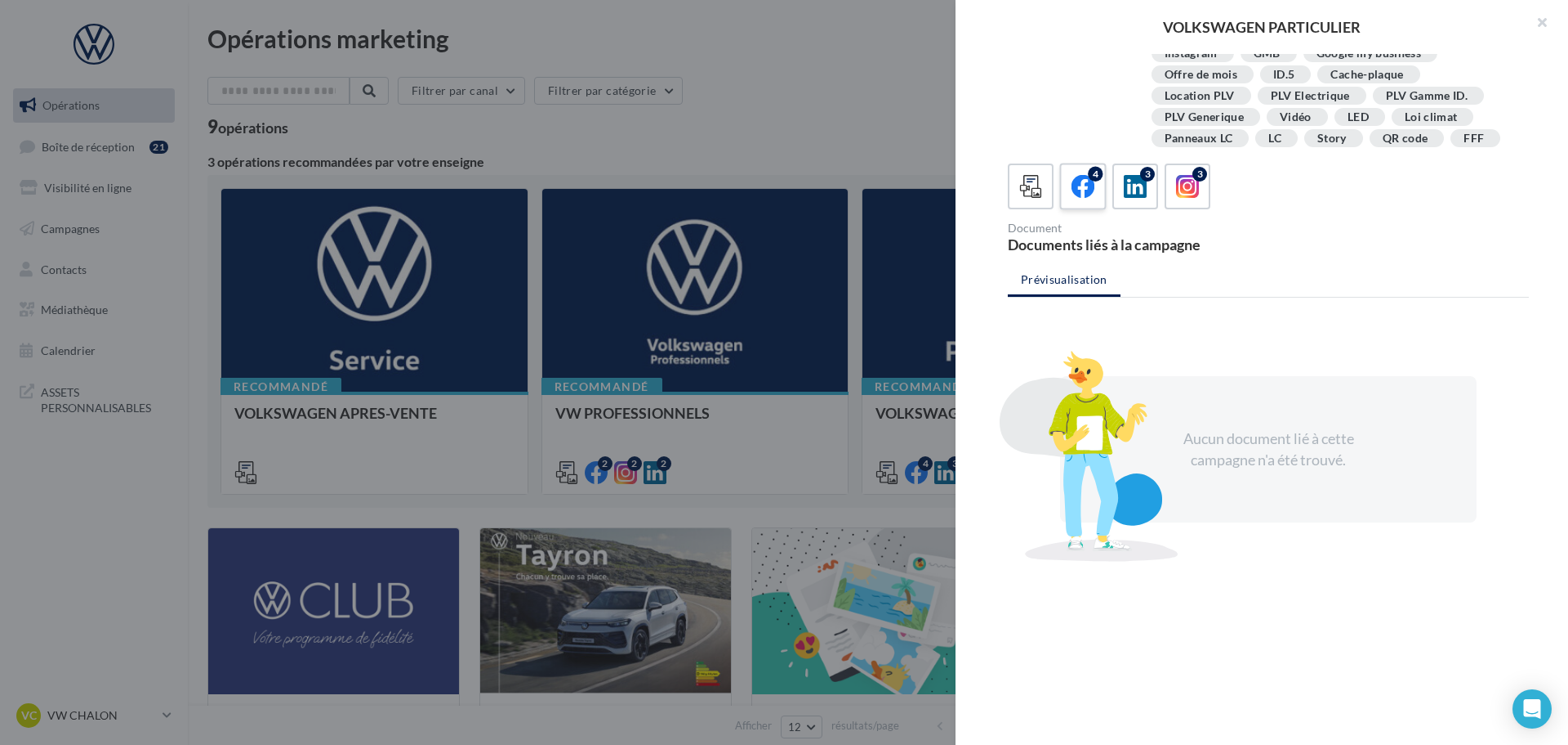
click at [1089, 186] on icon at bounding box center [1083, 186] width 24 height 24
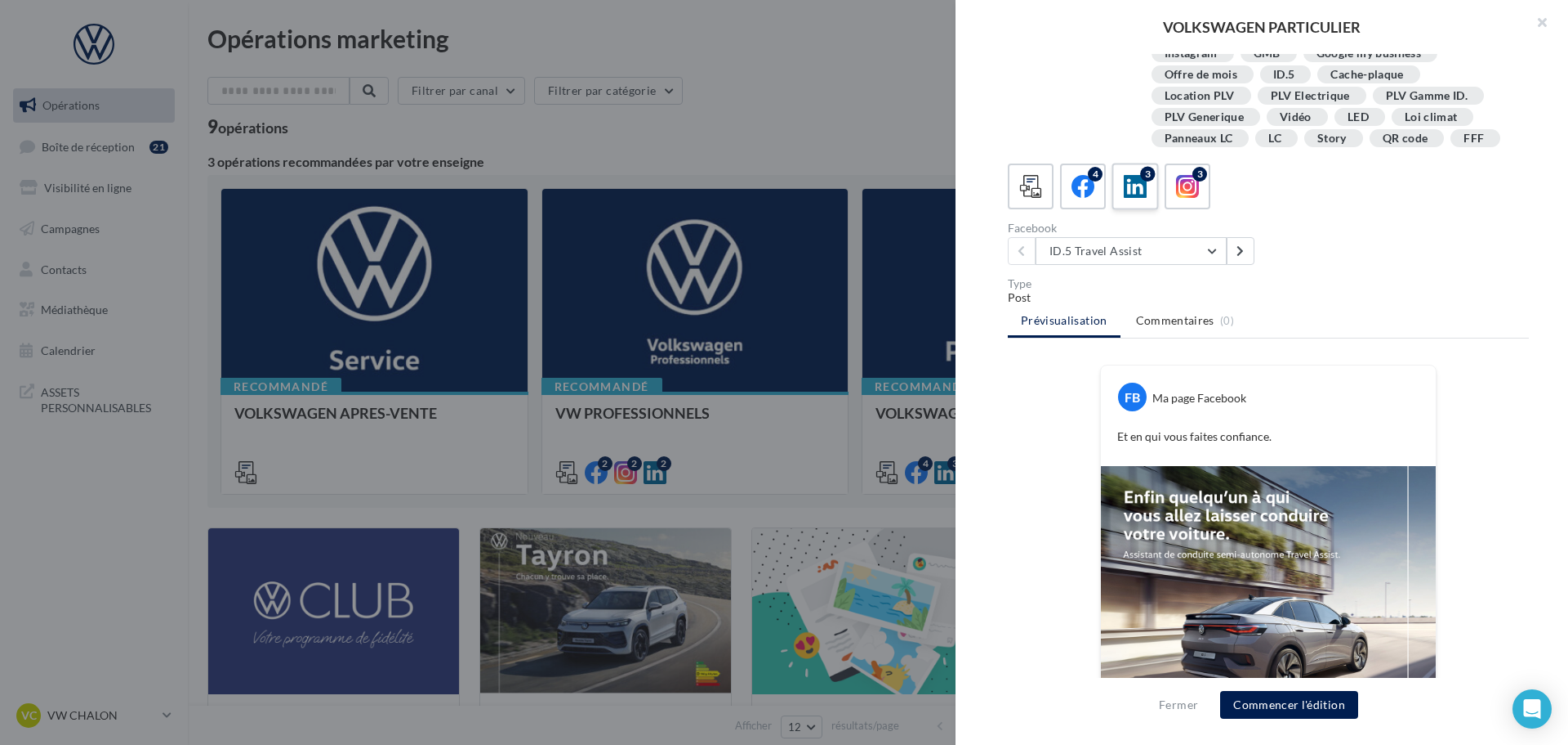
click at [1128, 198] on icon at bounding box center [1136, 186] width 24 height 24
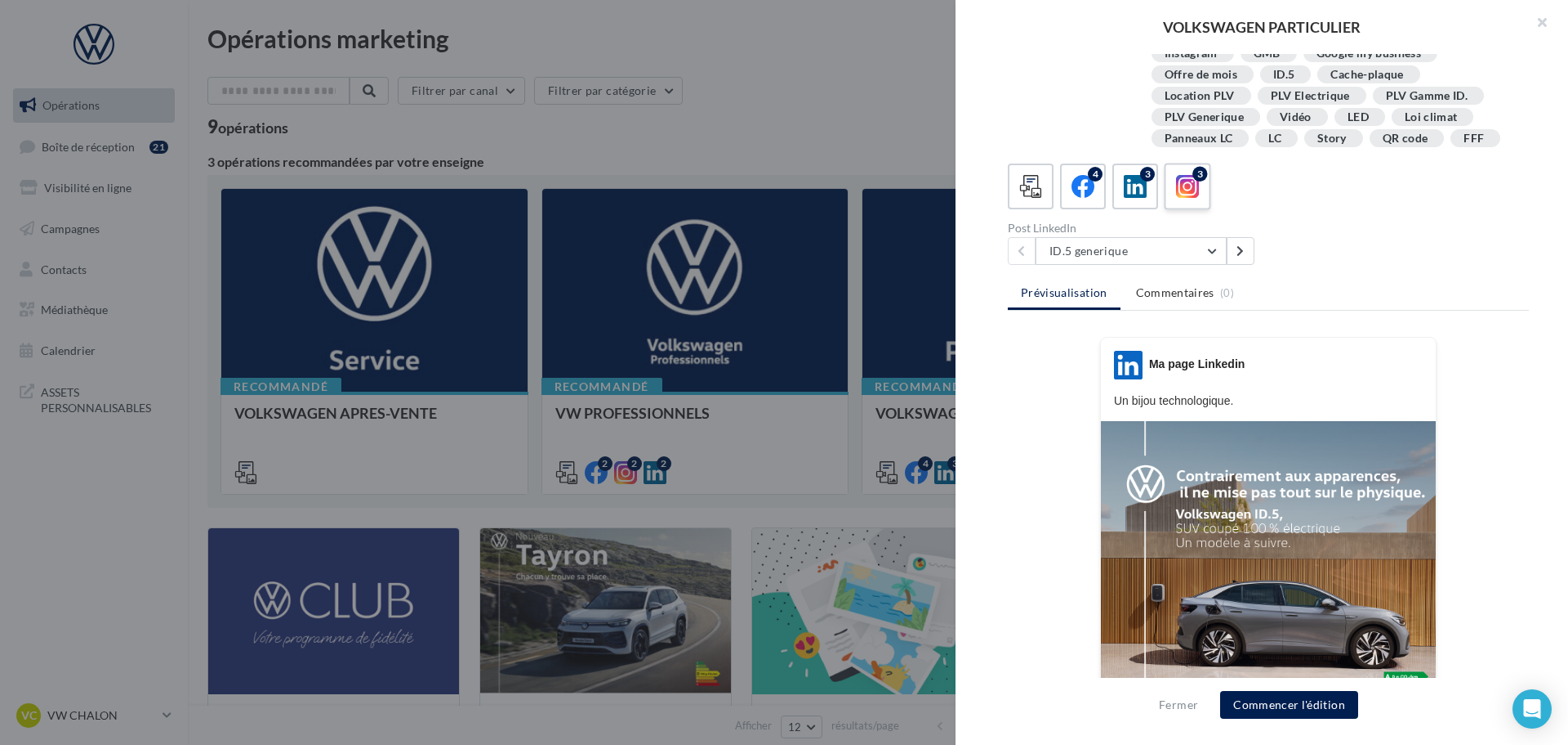
click at [1201, 186] on div "3" at bounding box center [1188, 186] width 30 height 30
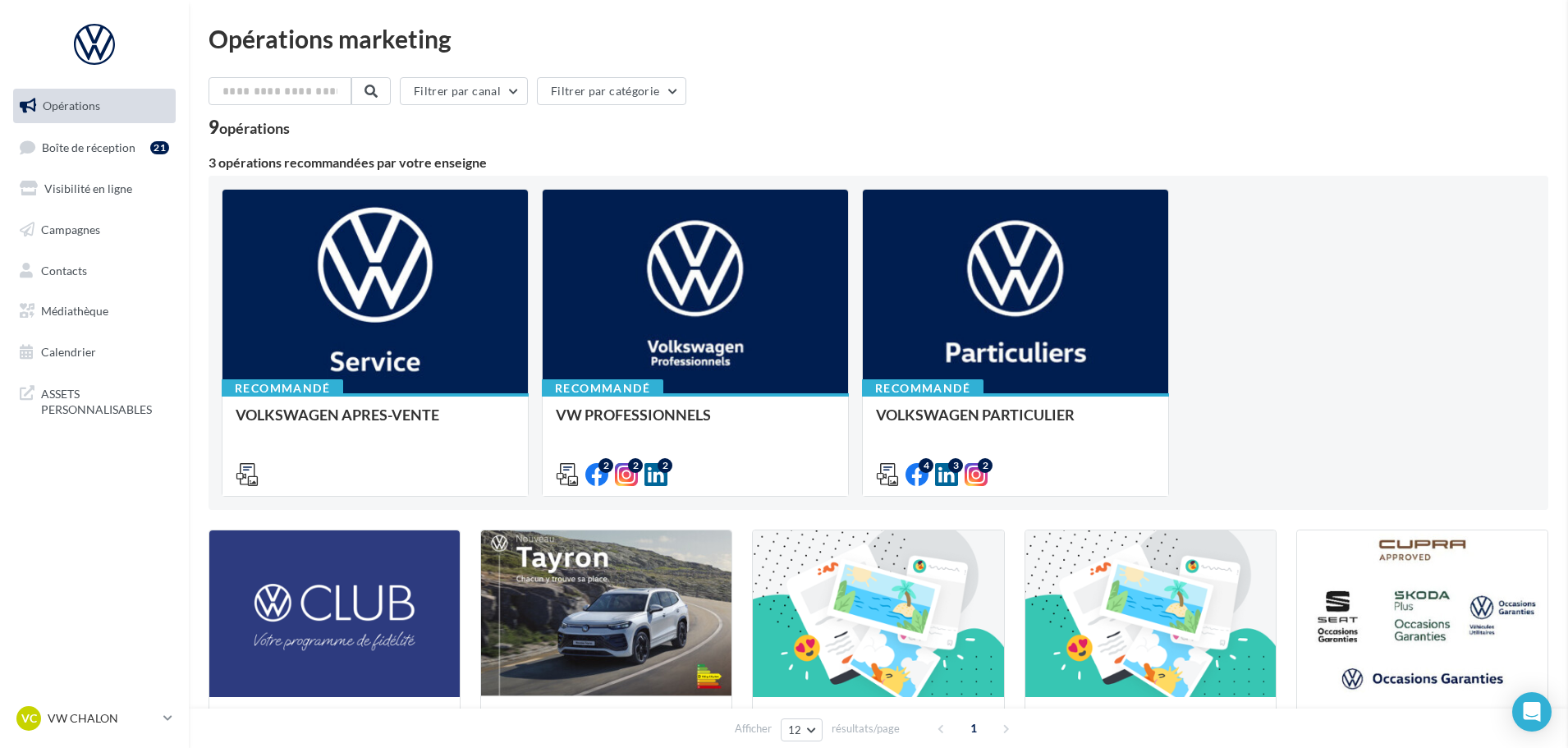
click at [449, 167] on div "3 opérations recommandées par votre enseigne" at bounding box center [879, 163] width 1340 height 14
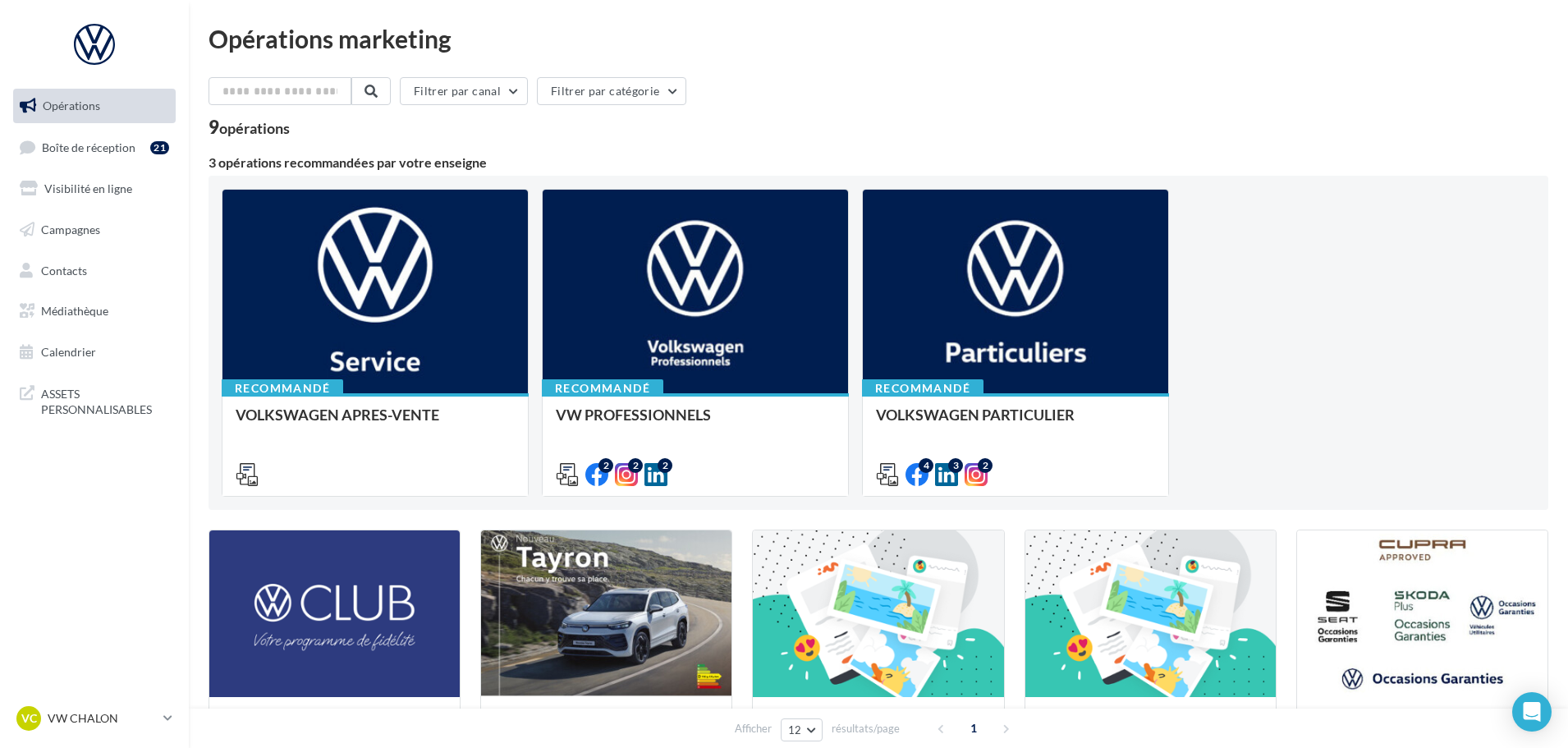
click at [449, 167] on div "3 opérations recommandées par votre enseigne" at bounding box center [879, 163] width 1340 height 14
click at [98, 301] on link "Médiathèque" at bounding box center [94, 311] width 169 height 35
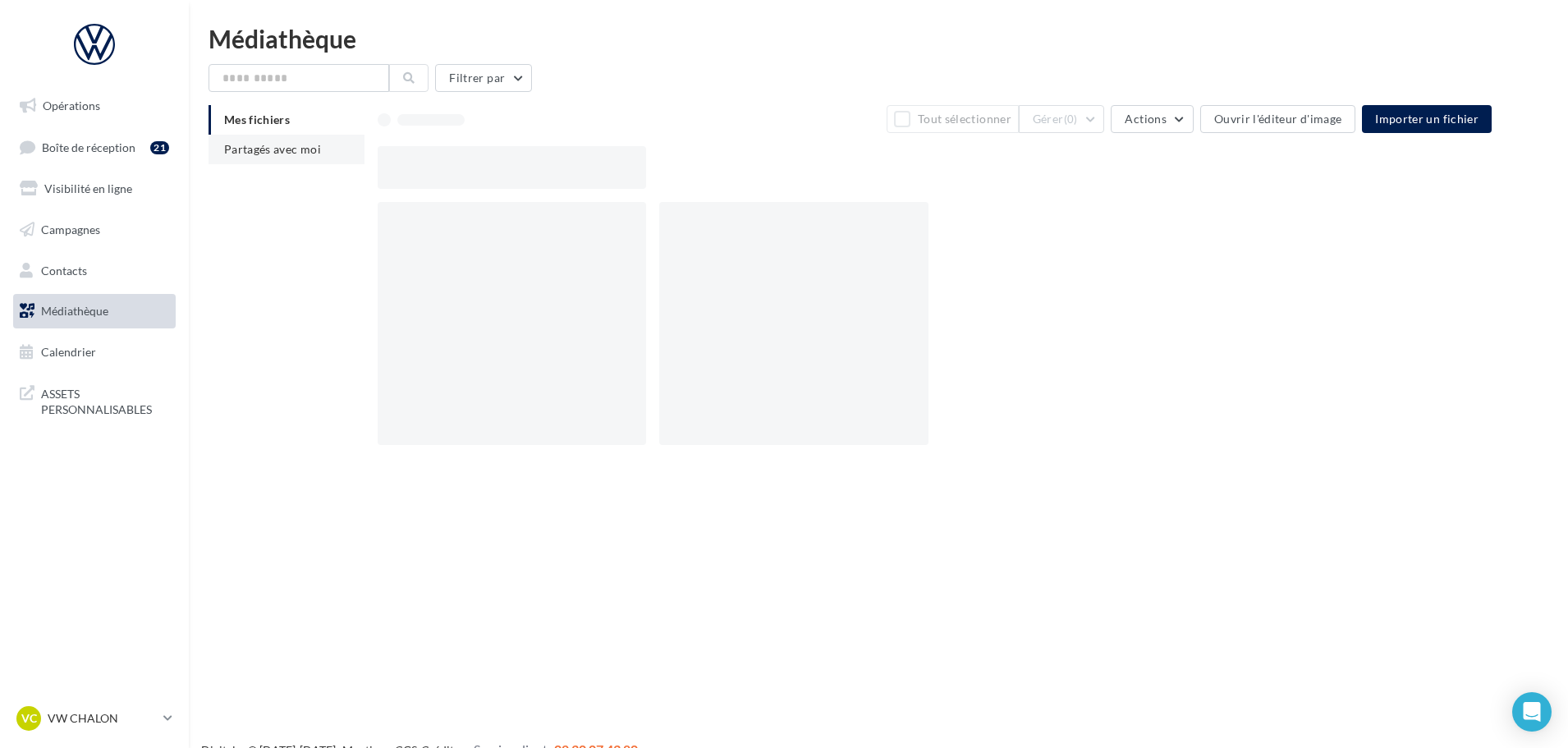
click at [272, 159] on li "Partagés avec moi" at bounding box center [287, 149] width 156 height 30
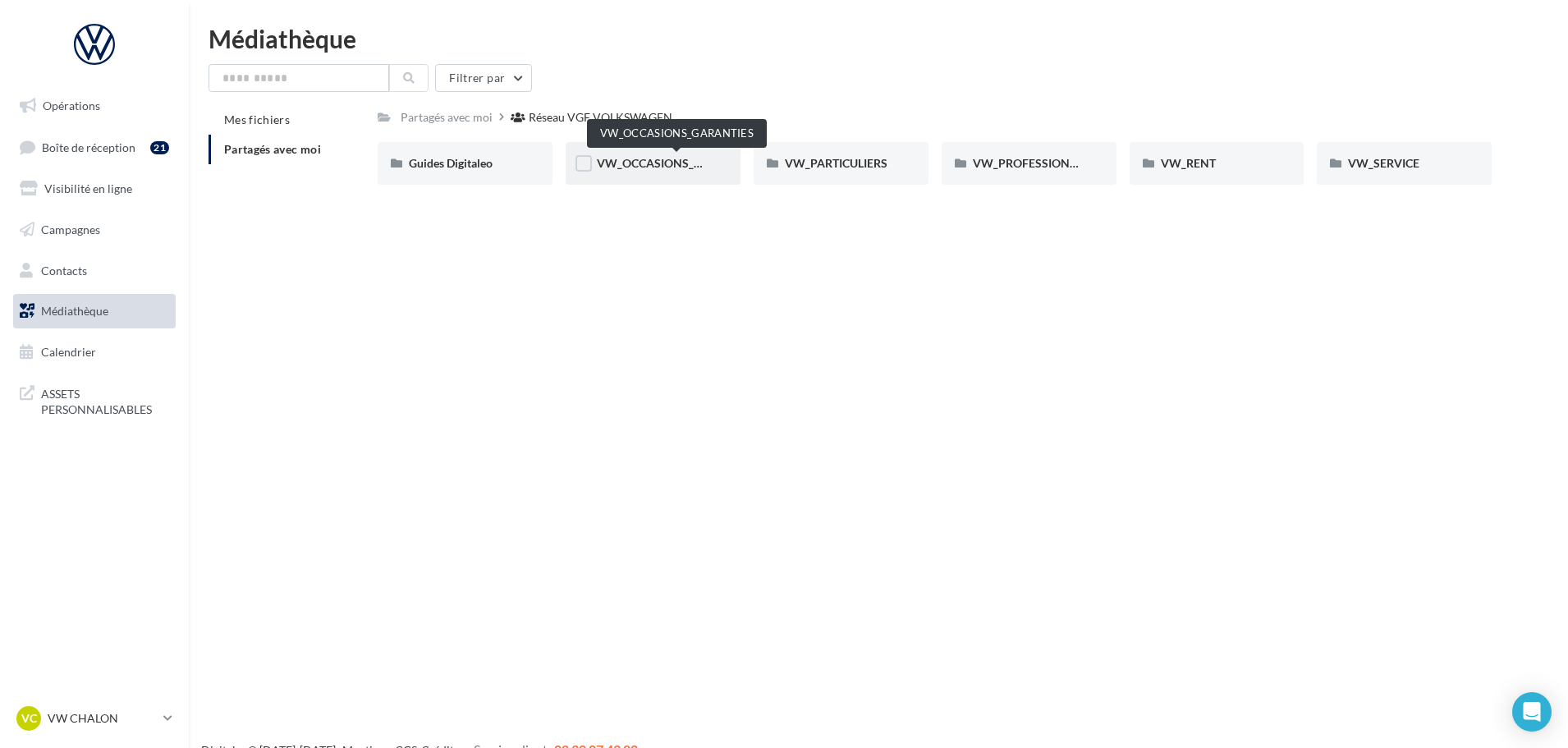
click at [677, 169] on span "VW_OCCASIONS_GARANTIES" at bounding box center [677, 163] width 161 height 14
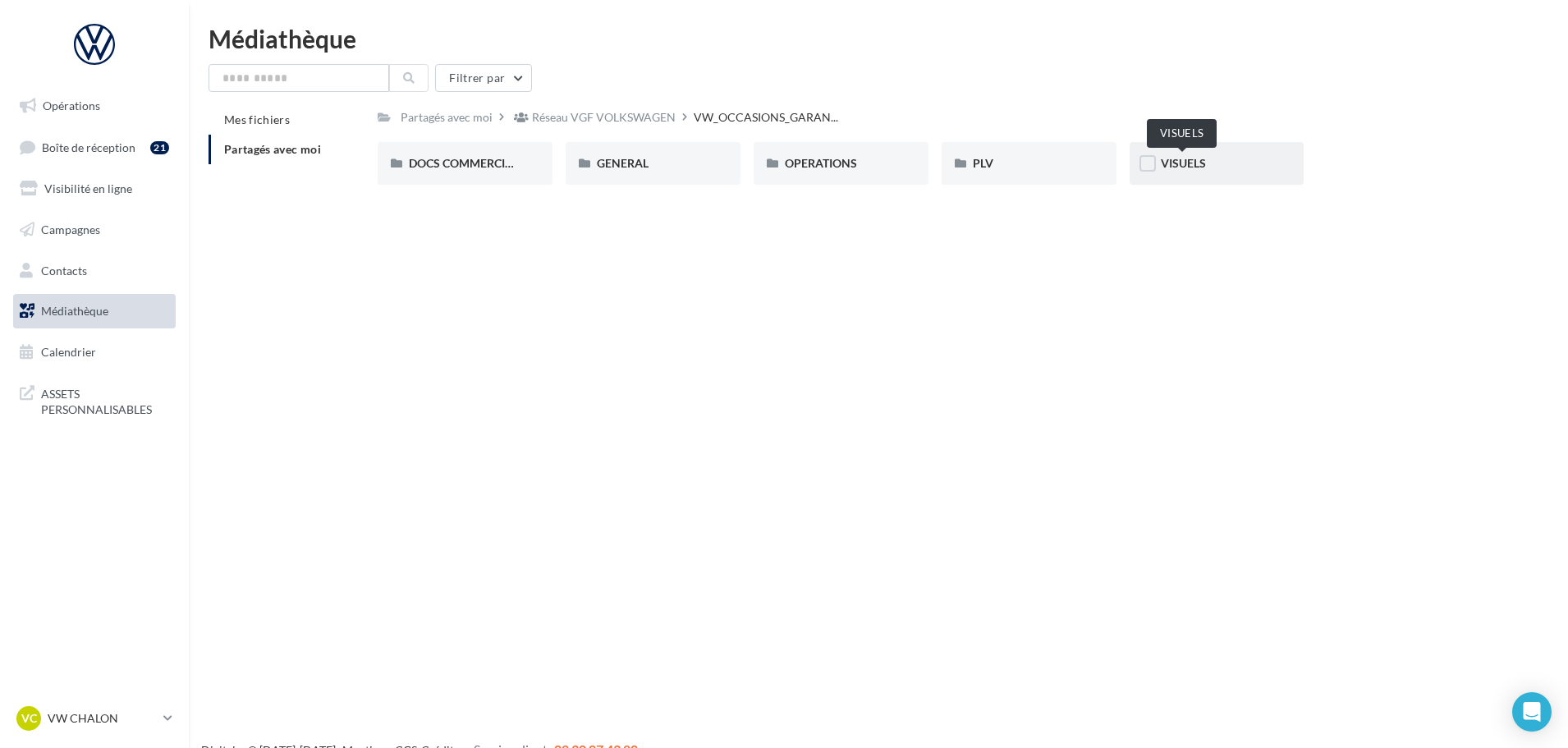
click at [1183, 163] on span "VISUELS" at bounding box center [1183, 163] width 45 height 14
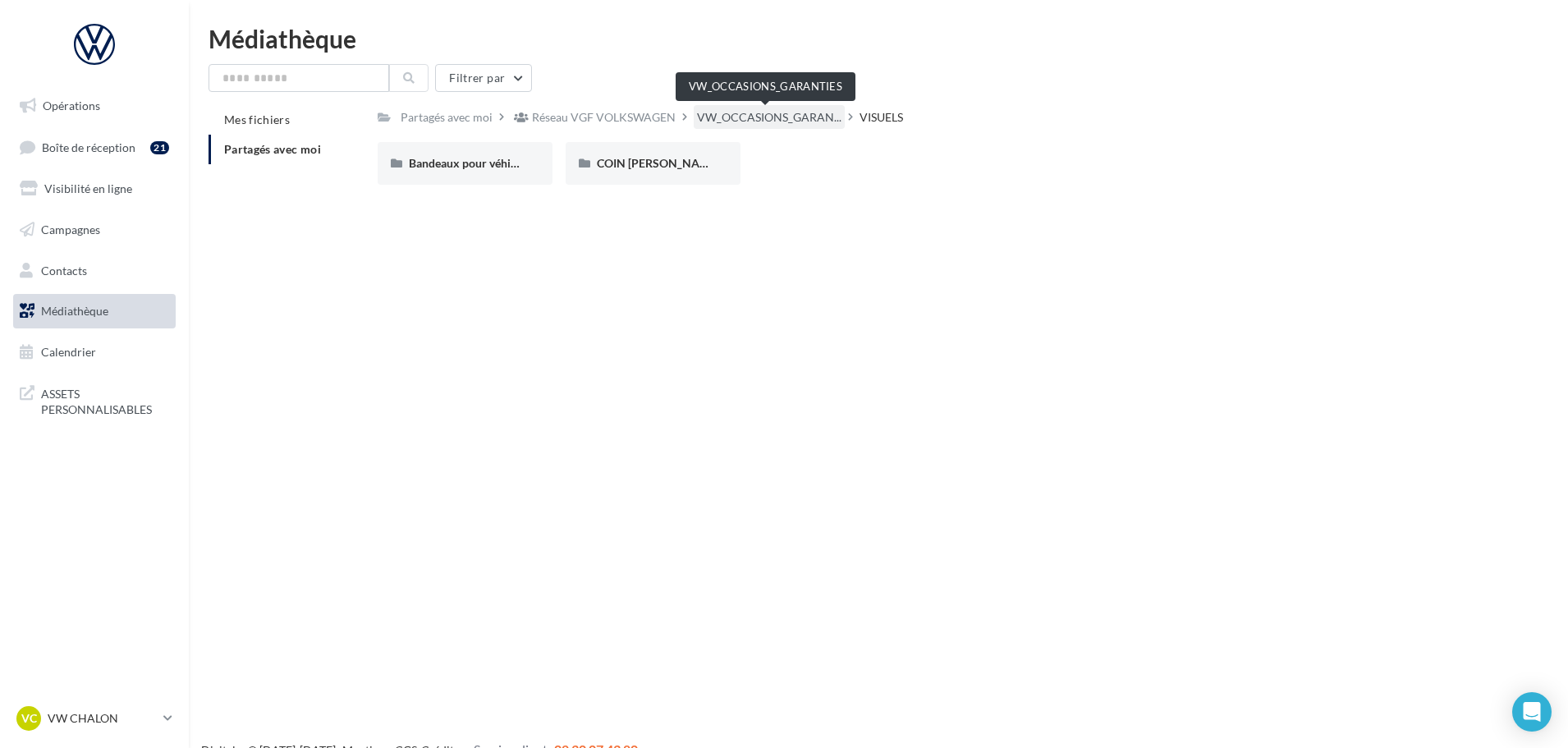
click at [766, 125] on span "VW_OCCASIONS_GARAN..." at bounding box center [770, 117] width 145 height 16
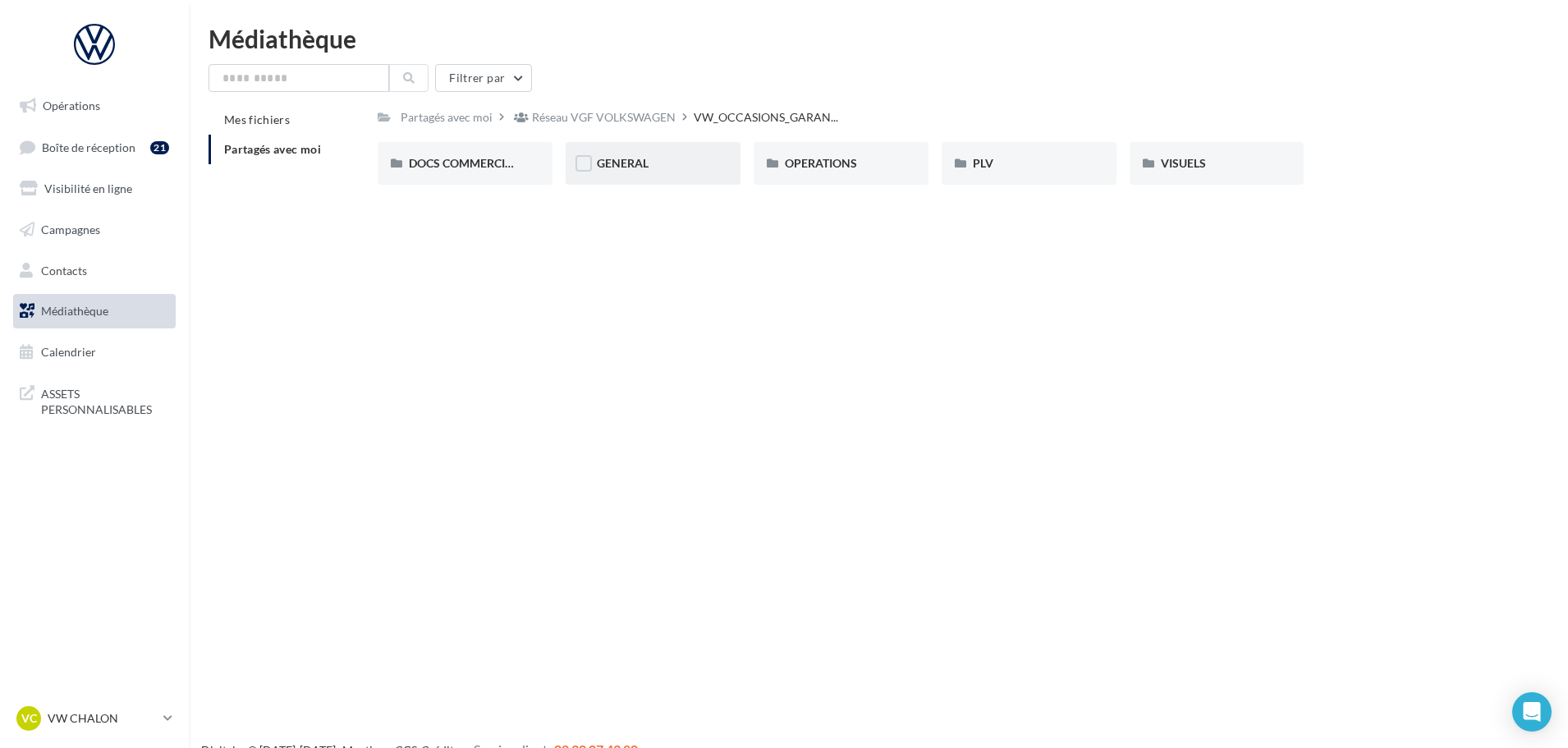
click at [677, 173] on div "GENERAL" at bounding box center [653, 163] width 175 height 42
click at [598, 107] on div "Réseau VGF VOLKSWAGEN" at bounding box center [595, 117] width 168 height 24
click at [899, 169] on div "VW_PARTICULIERS" at bounding box center [840, 163] width 175 height 42
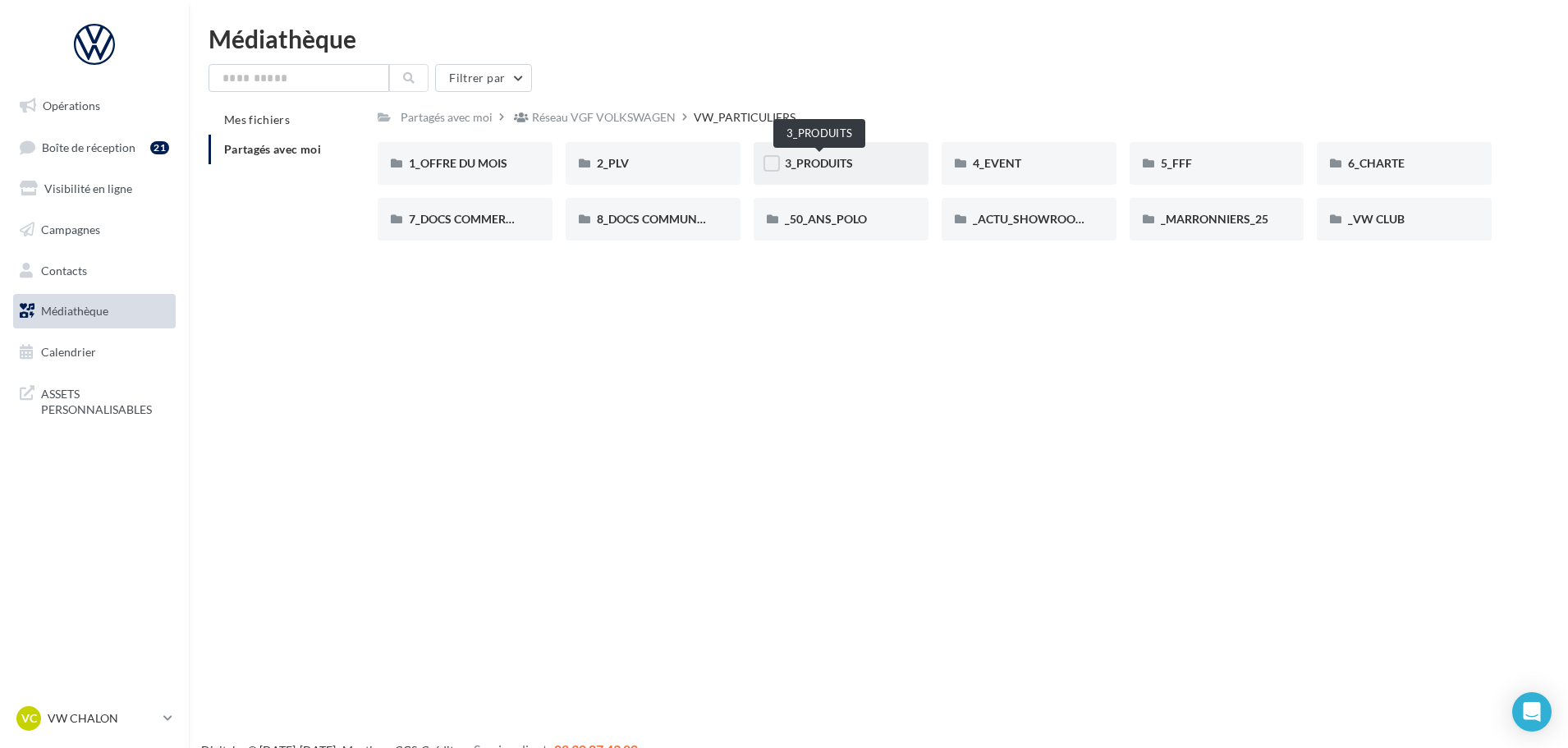
click at [850, 167] on span "3_PRODUITS" at bounding box center [819, 163] width 69 height 14
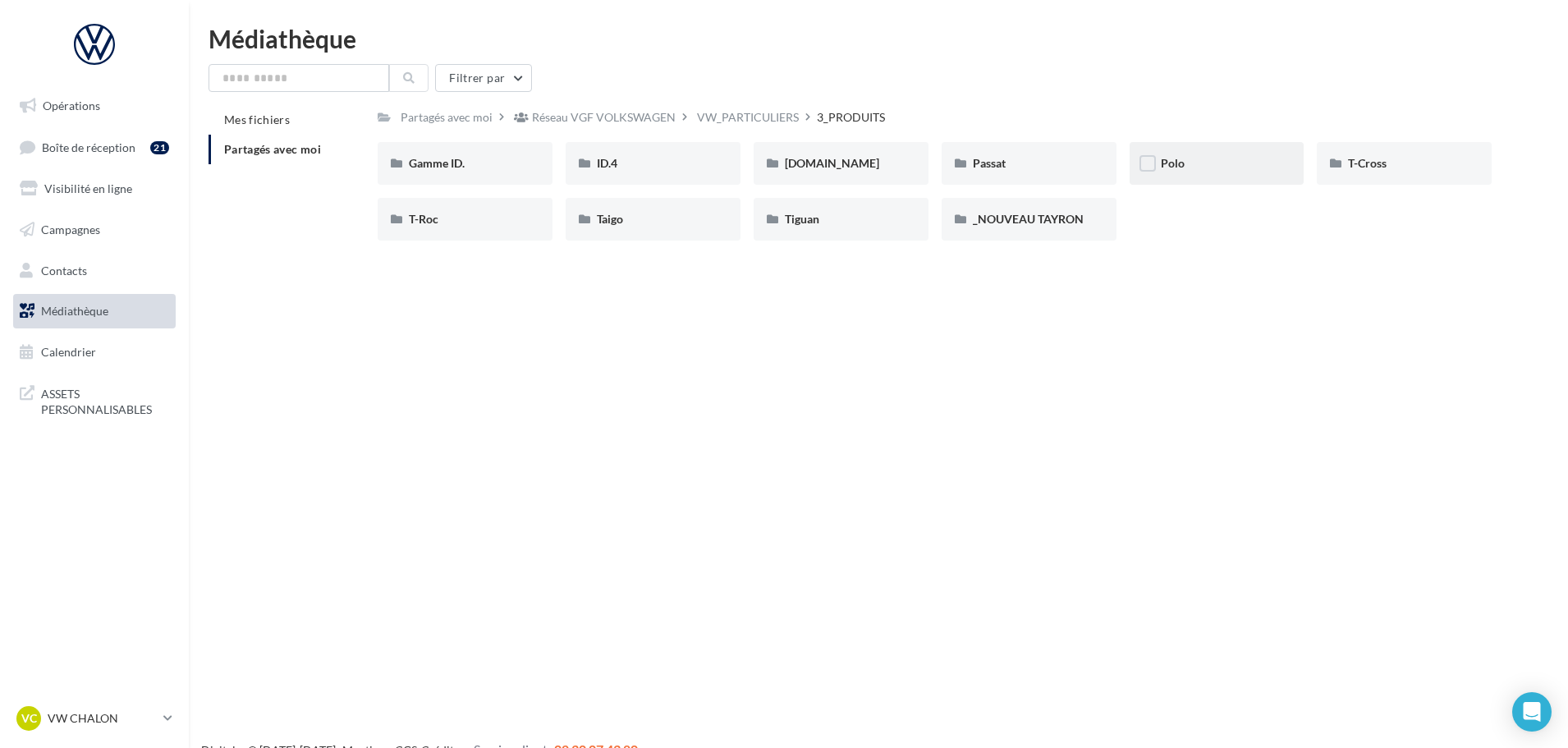
click at [1183, 183] on div "Polo" at bounding box center [1217, 163] width 175 height 42
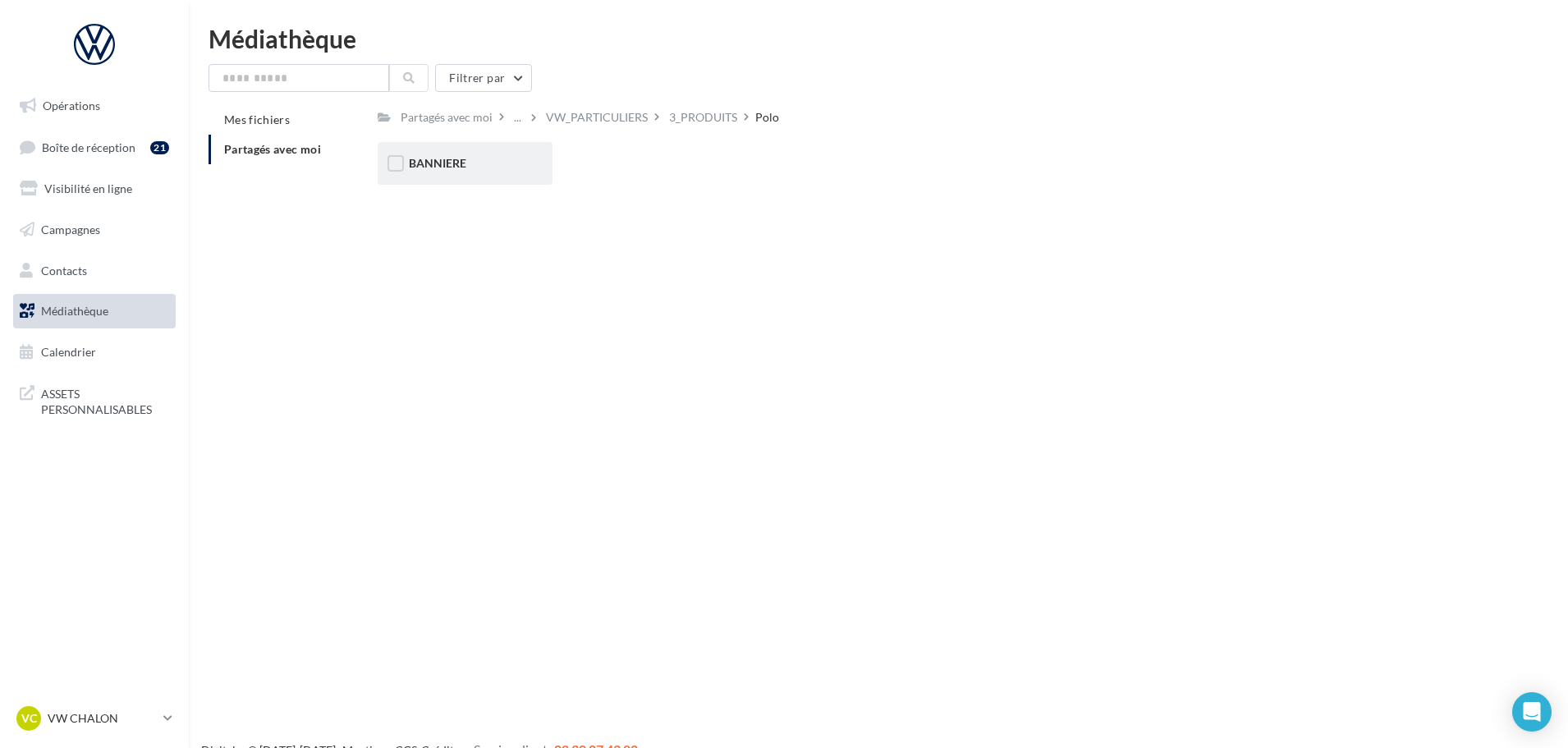
click at [485, 166] on div "BANNIERE" at bounding box center [464, 163] width 112 height 16
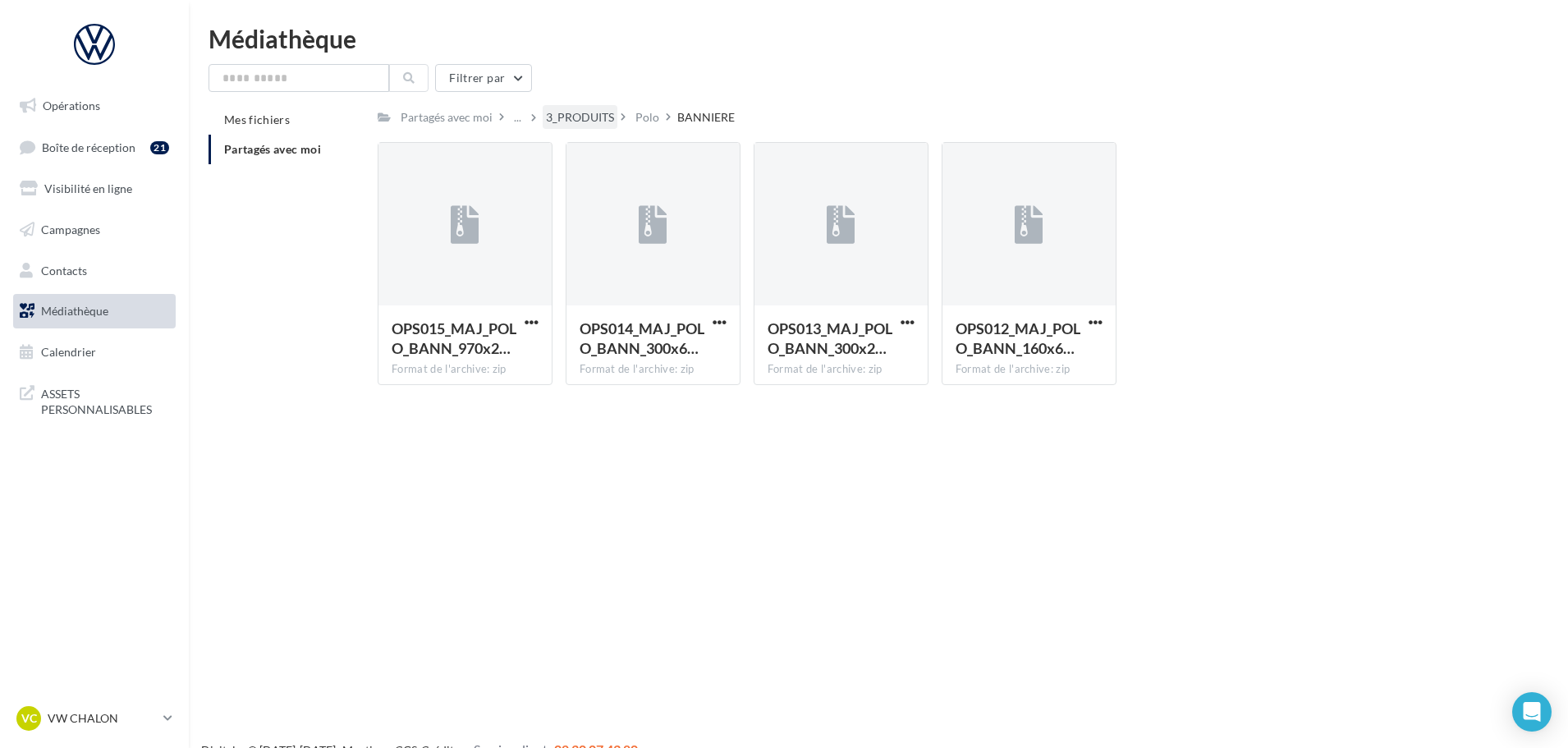
click at [562, 121] on div "3_PRODUITS" at bounding box center [579, 117] width 69 height 16
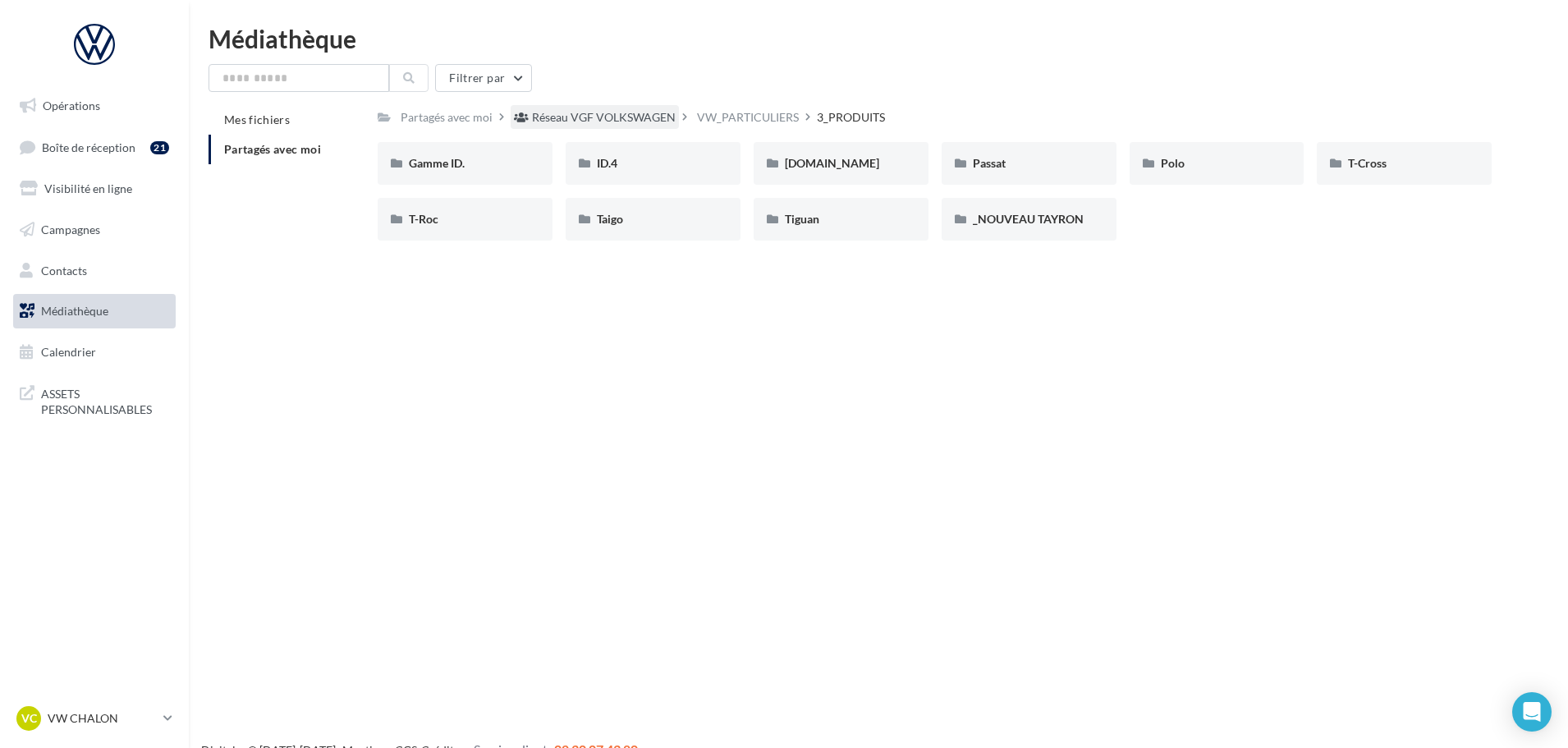
click at [642, 118] on div "Réseau VGF VOLKSWAGEN" at bounding box center [603, 117] width 144 height 16
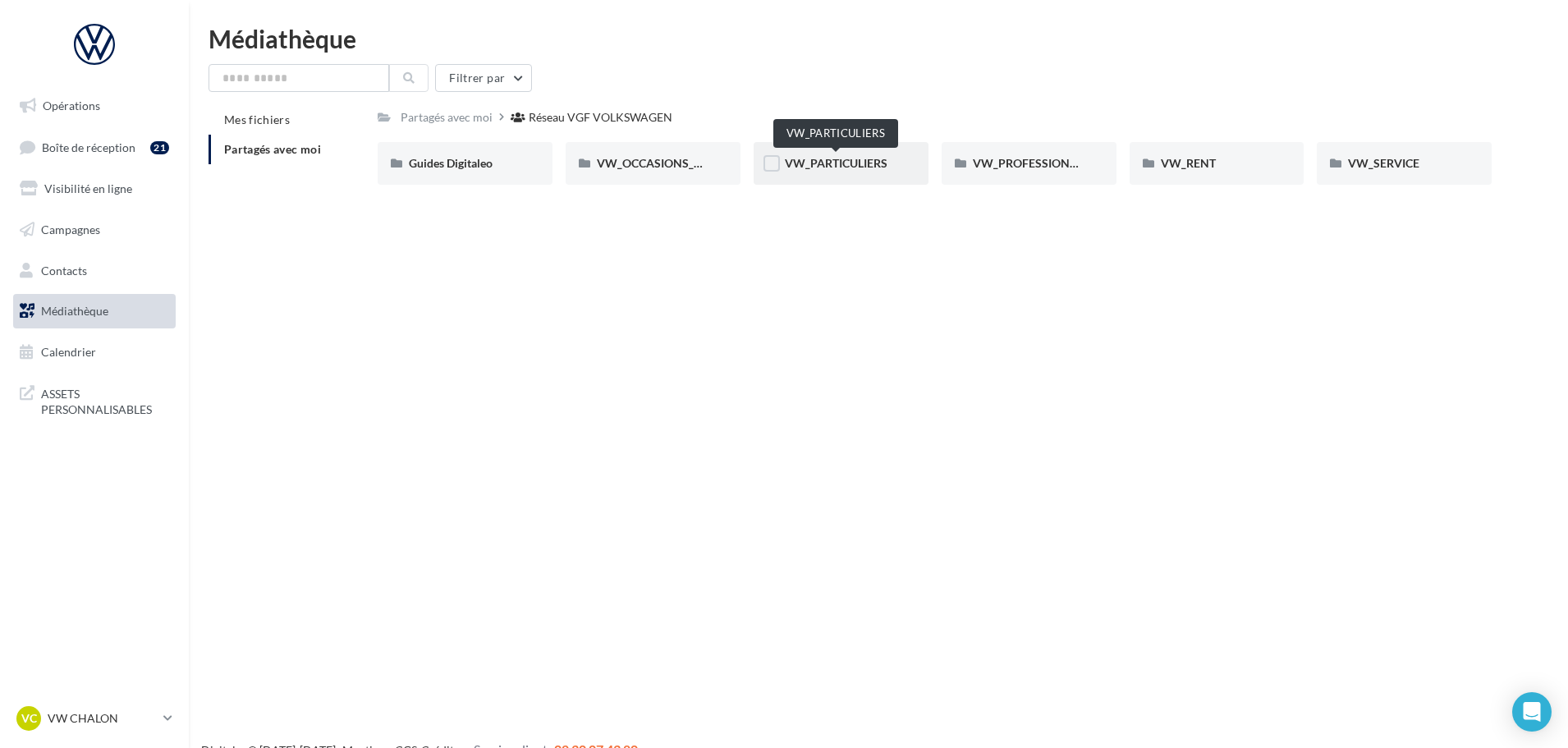
click at [817, 162] on span "VW_PARTICULIERS" at bounding box center [836, 163] width 102 height 14
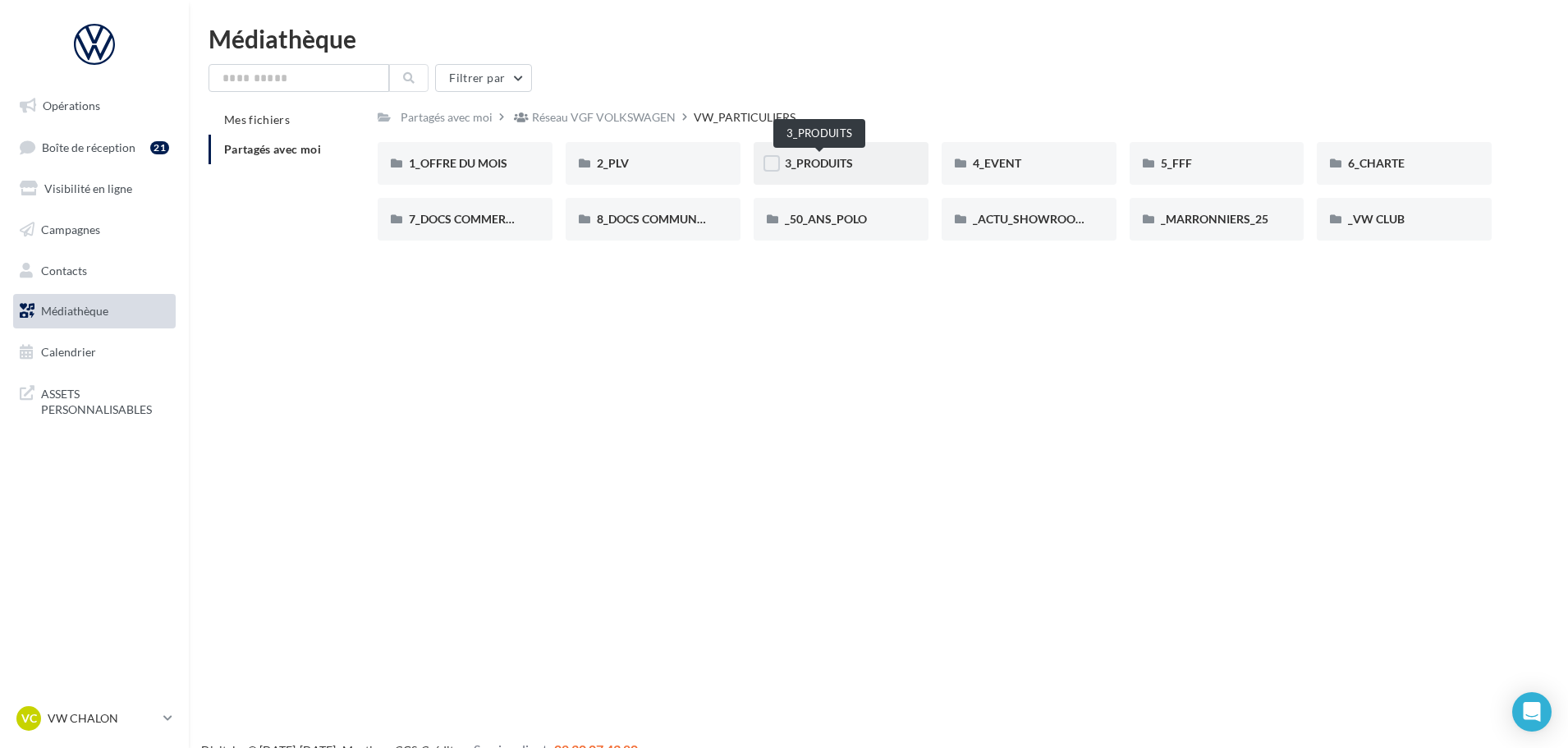
click at [838, 165] on span "3_PRODUITS" at bounding box center [819, 163] width 69 height 14
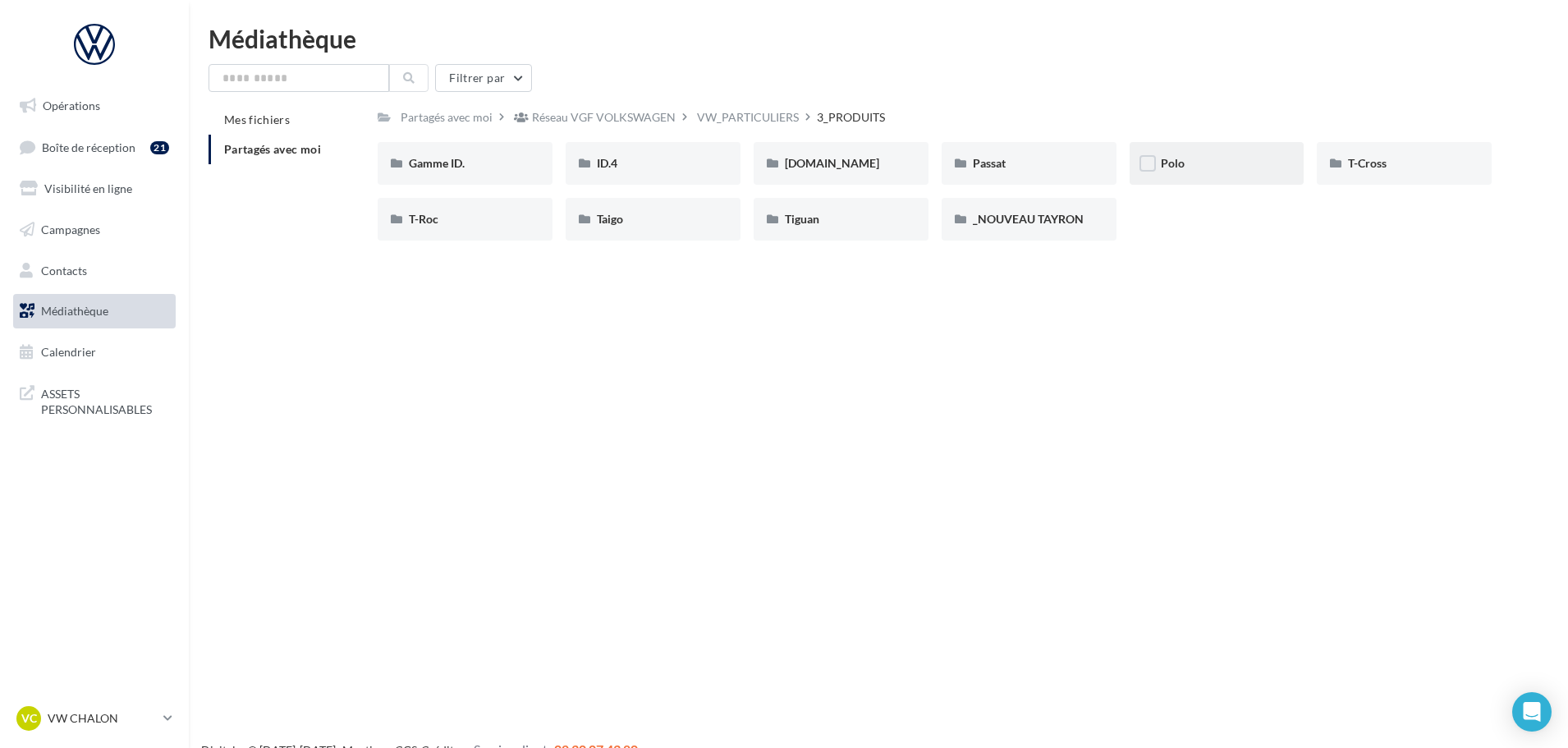
click at [1208, 176] on div "Polo" at bounding box center [1217, 163] width 175 height 42
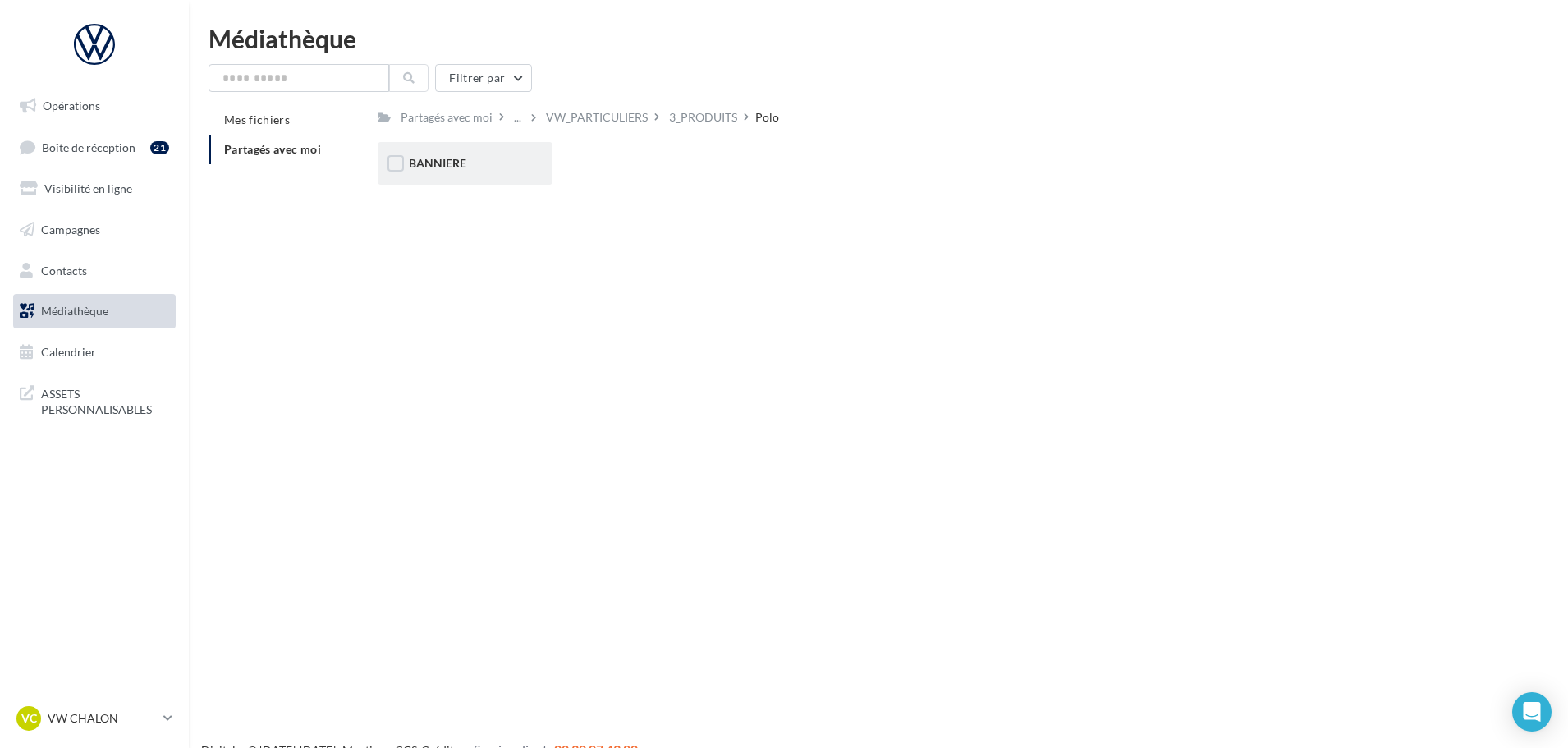
click at [488, 169] on div "BANNIERE" at bounding box center [464, 163] width 112 height 16
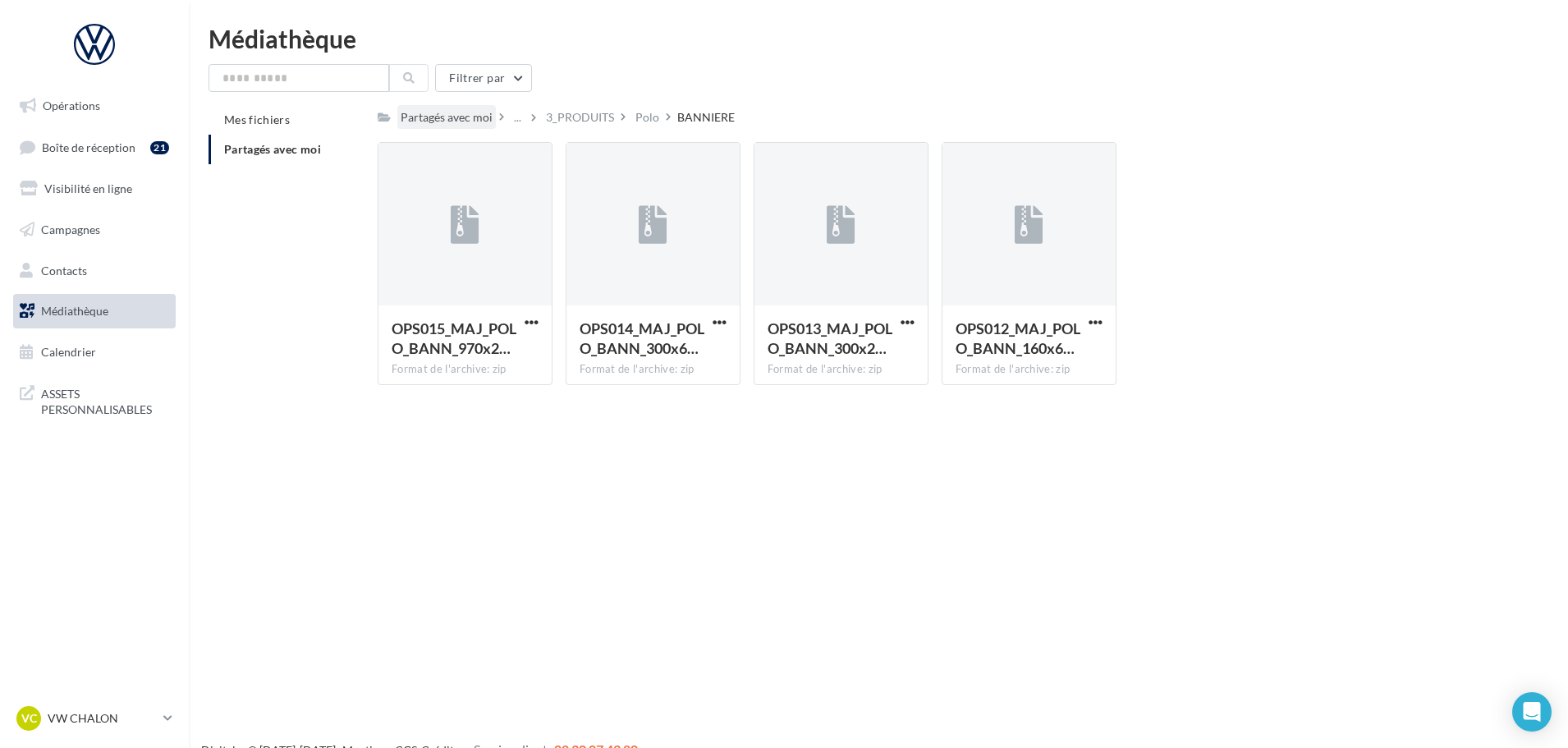
click at [491, 120] on div "Partagés avec moi" at bounding box center [446, 117] width 98 height 24
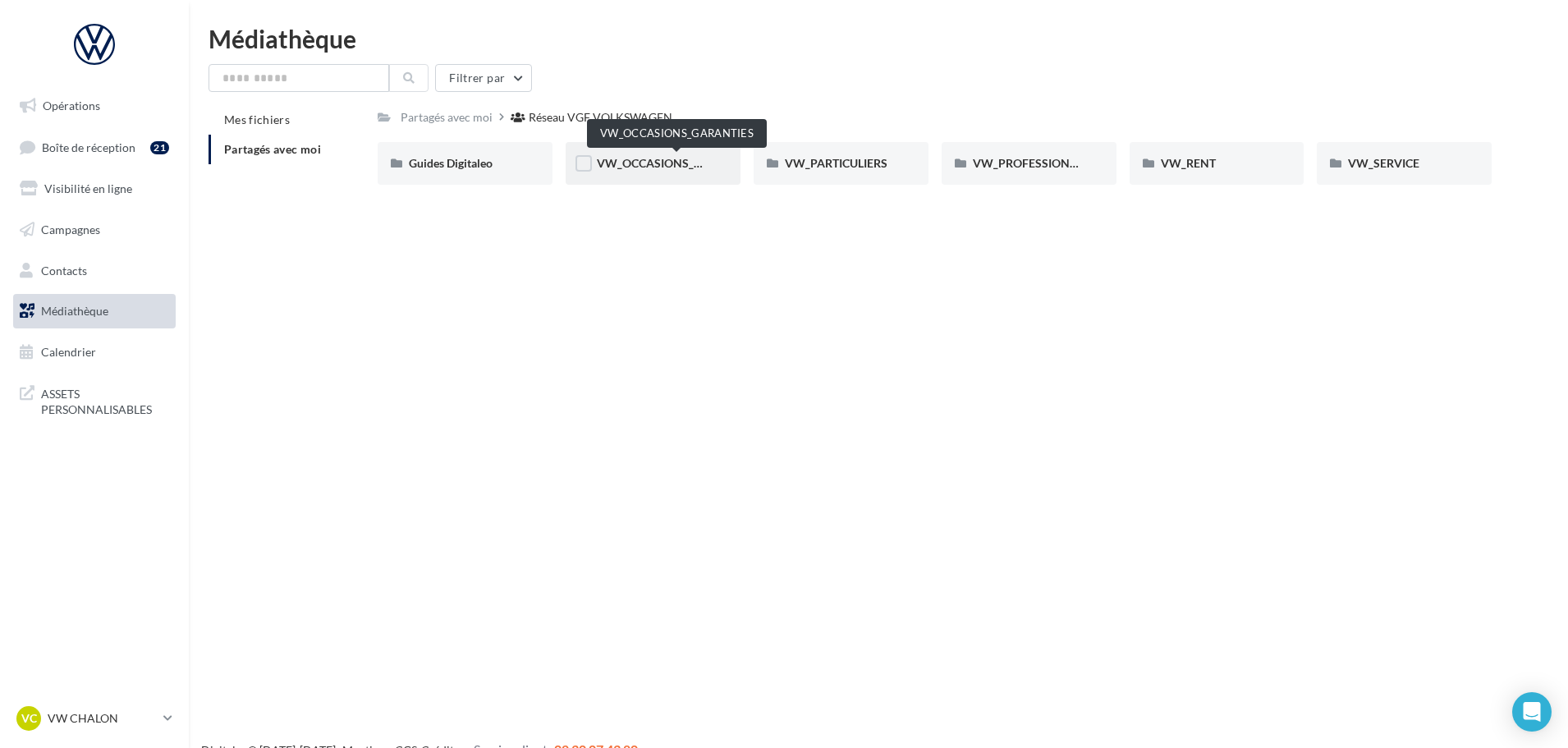
click at [637, 166] on span "VW_OCCASIONS_GARANTIES" at bounding box center [677, 163] width 161 height 14
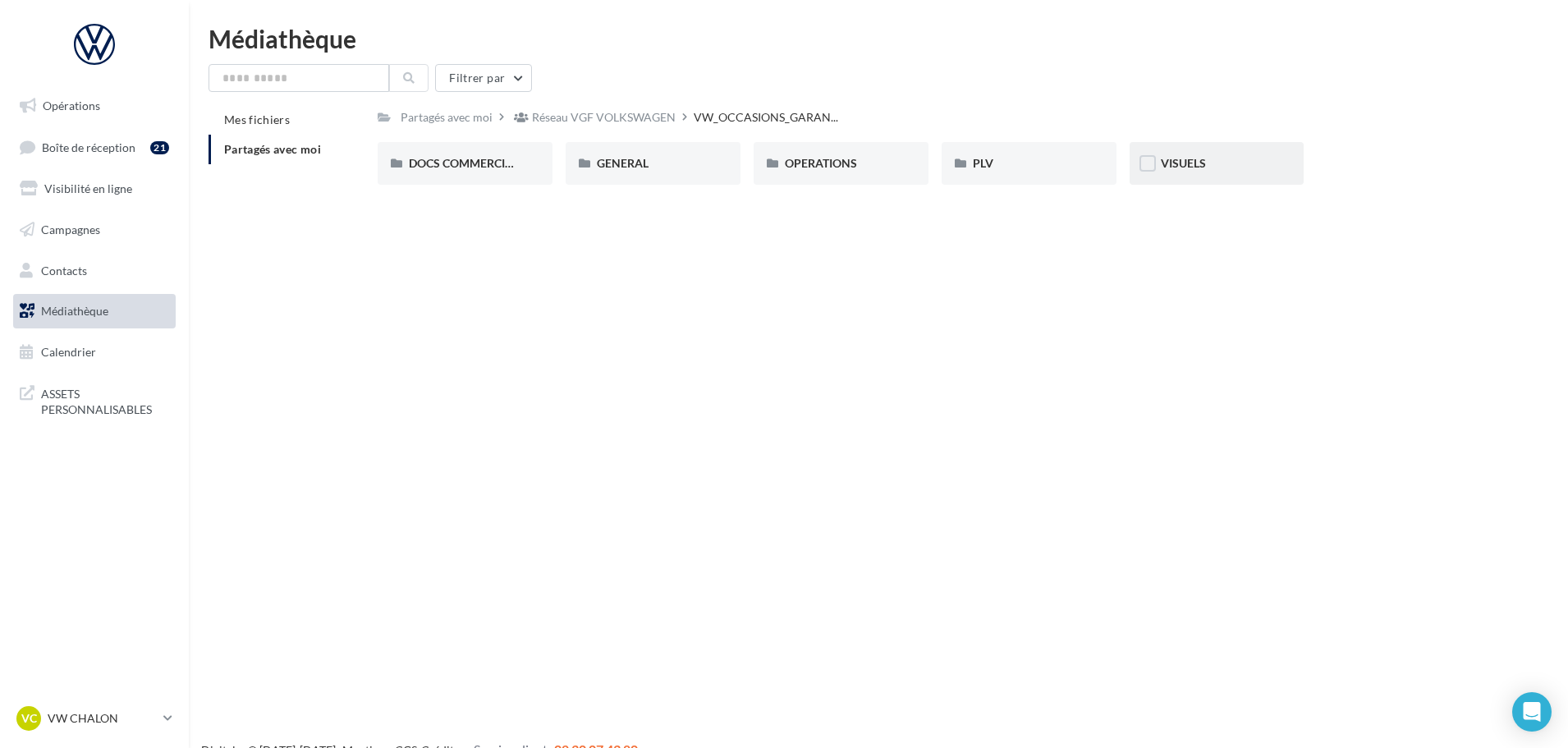
click at [1182, 165] on span "VISUELS" at bounding box center [1183, 163] width 45 height 14
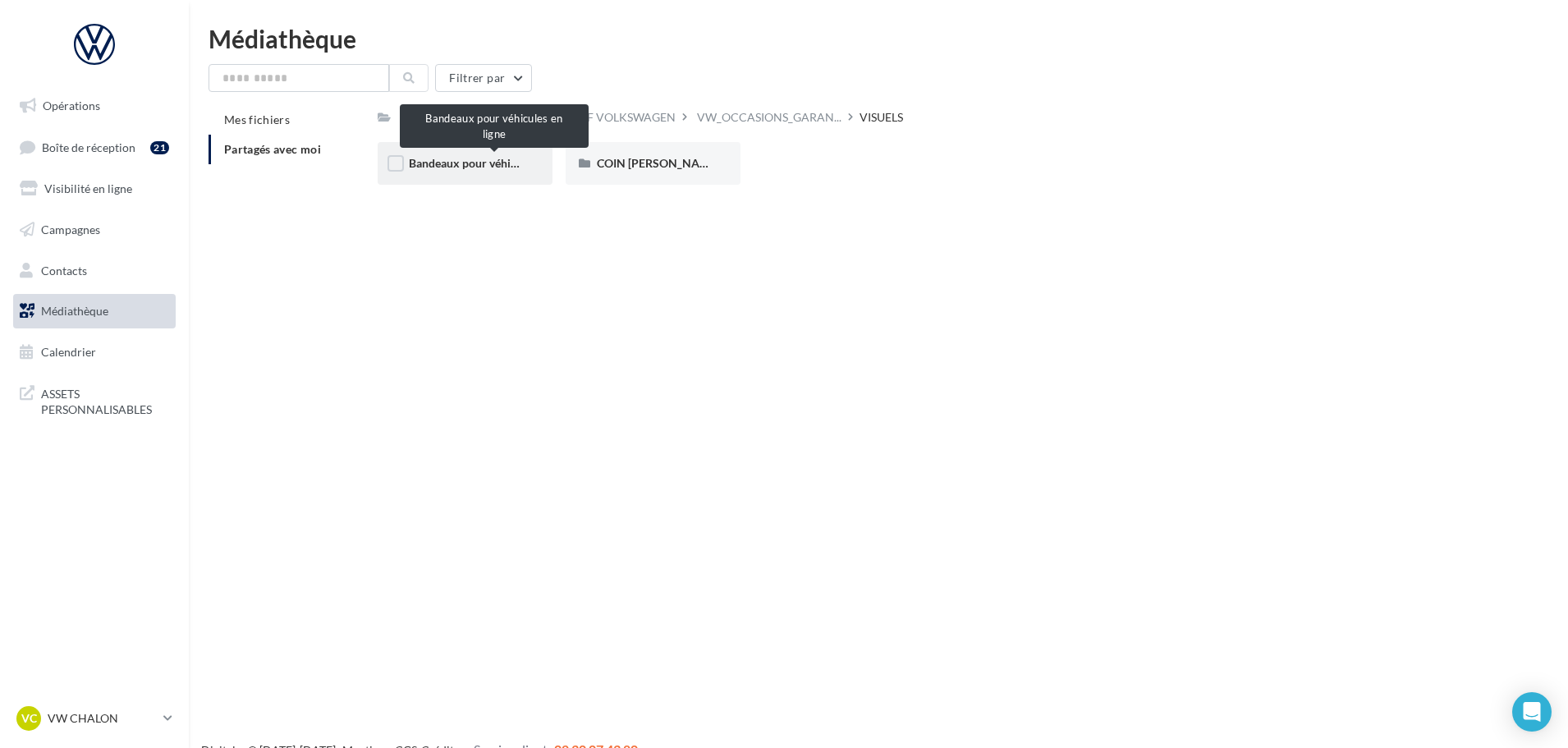
click at [490, 162] on span "Bandeaux pour véhicules en ligne" at bounding box center [493, 163] width 170 height 14
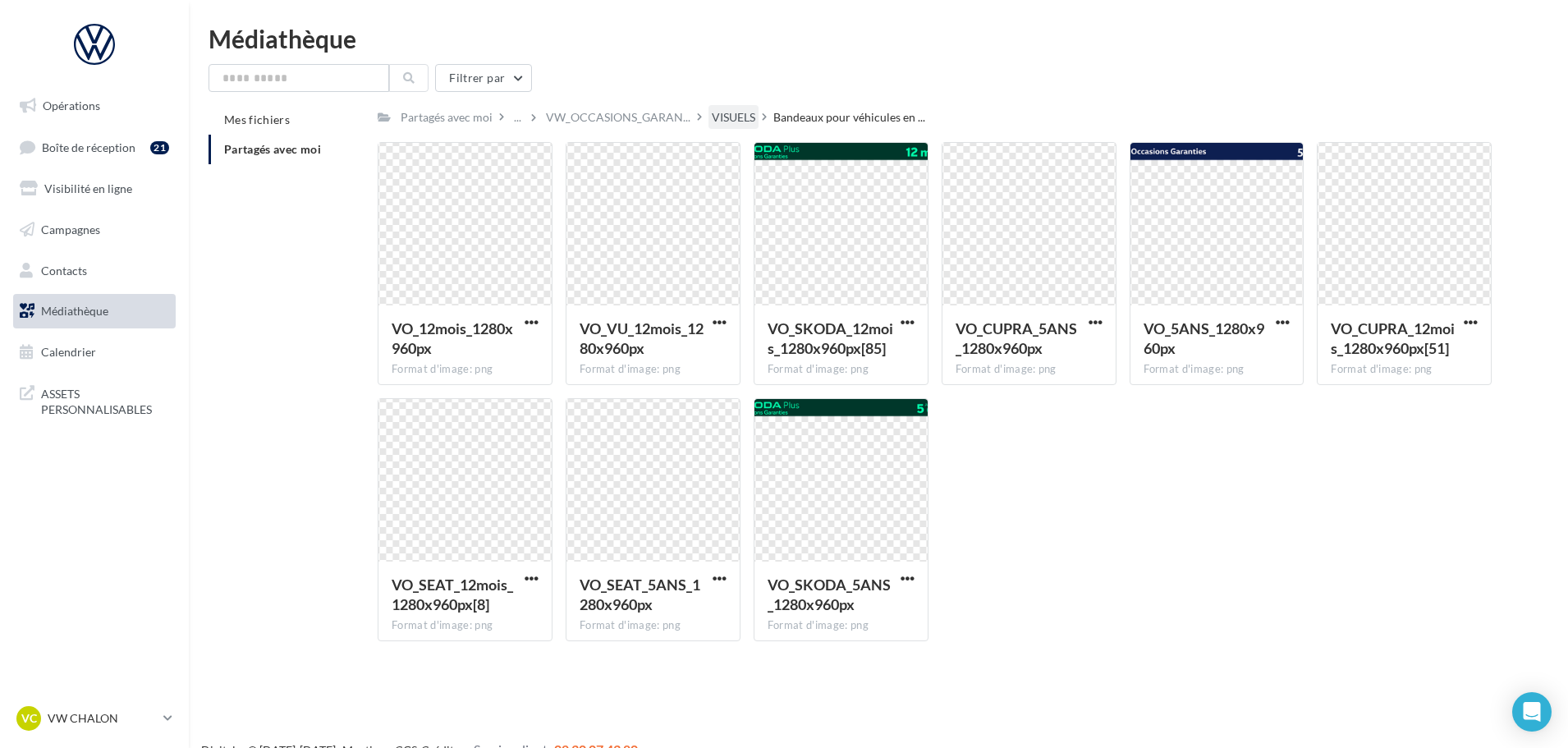
click at [741, 124] on div "VISUELS" at bounding box center [733, 117] width 43 height 16
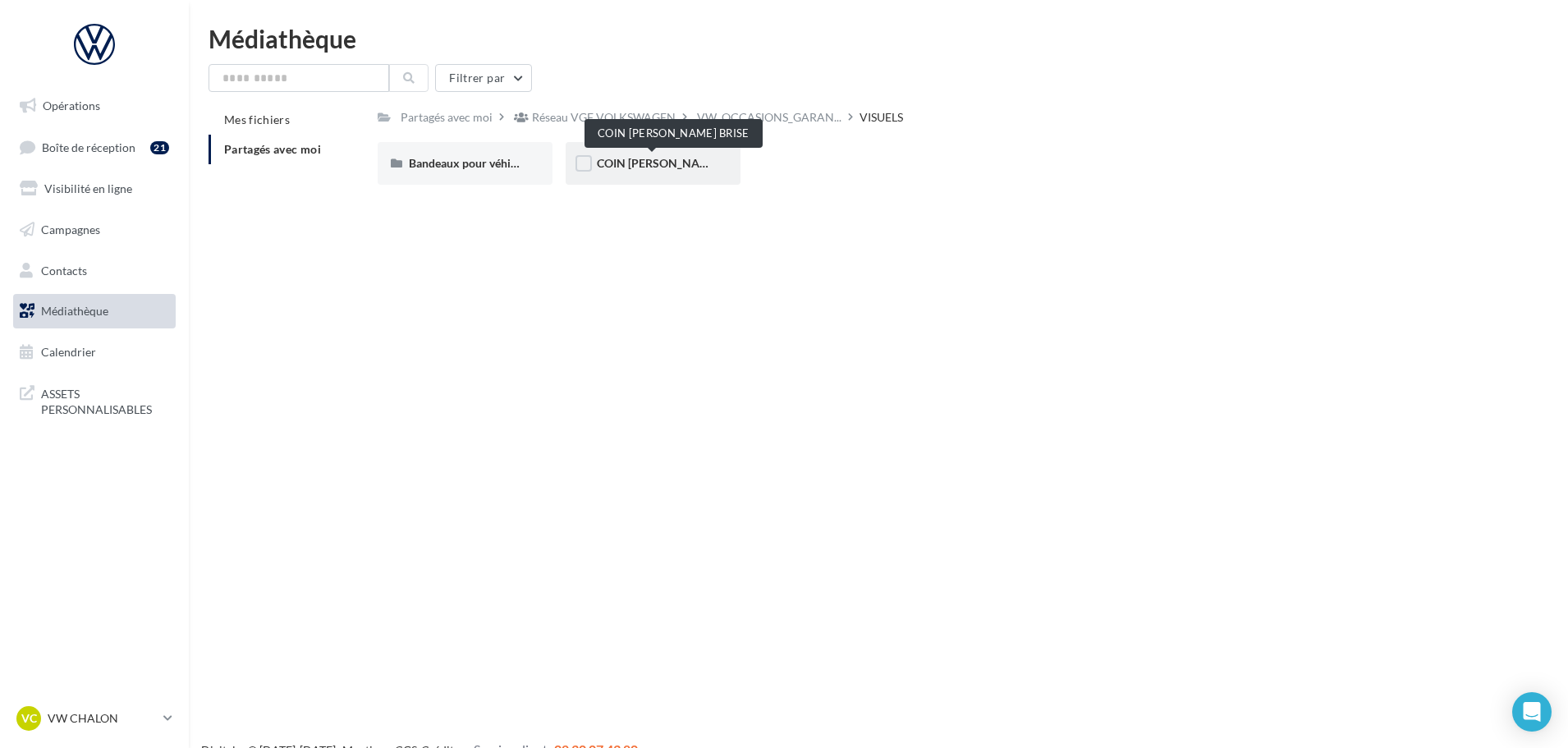
click at [657, 167] on span "COIN [PERSON_NAME] BRISE" at bounding box center [675, 163] width 156 height 14
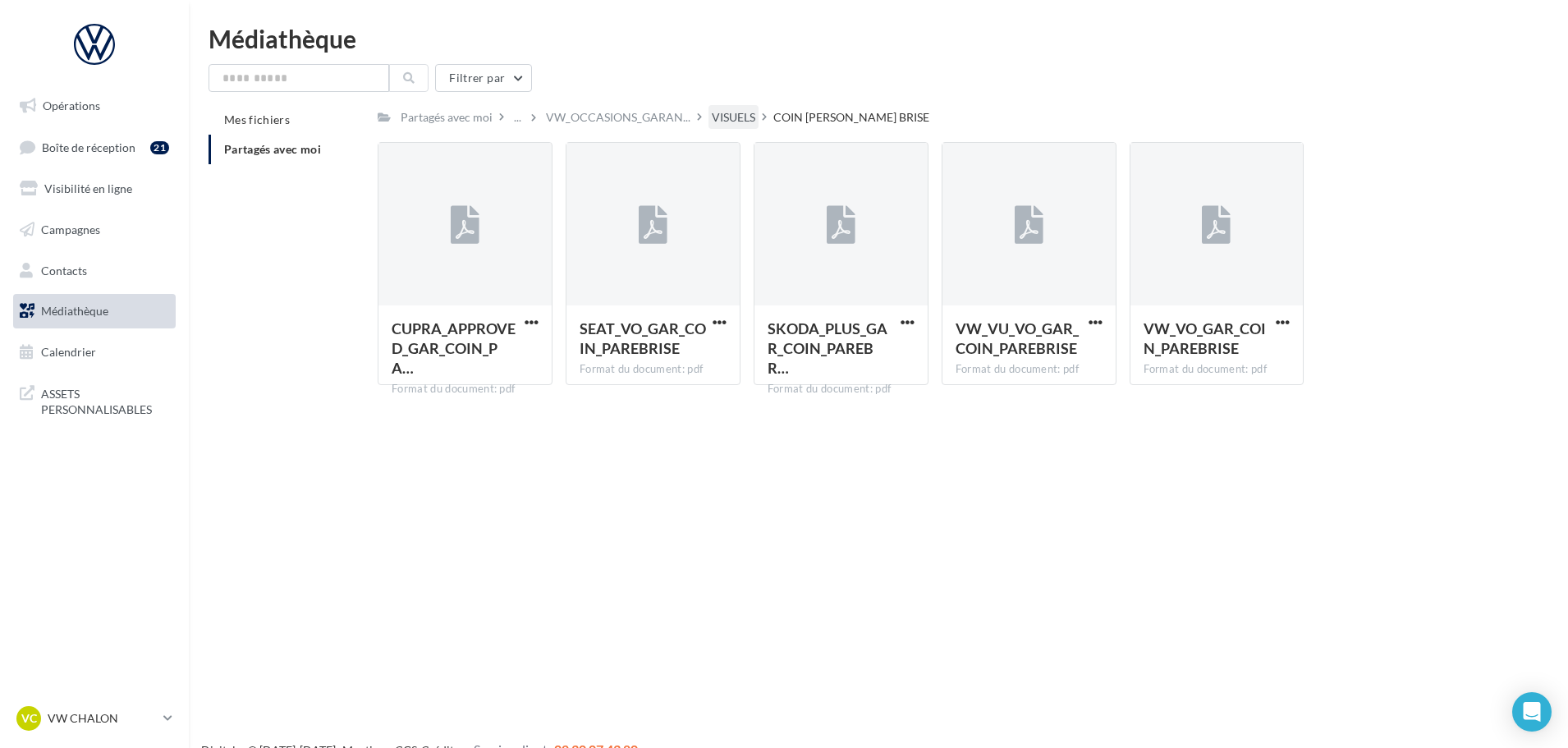
click at [730, 113] on div "VISUELS" at bounding box center [733, 117] width 43 height 16
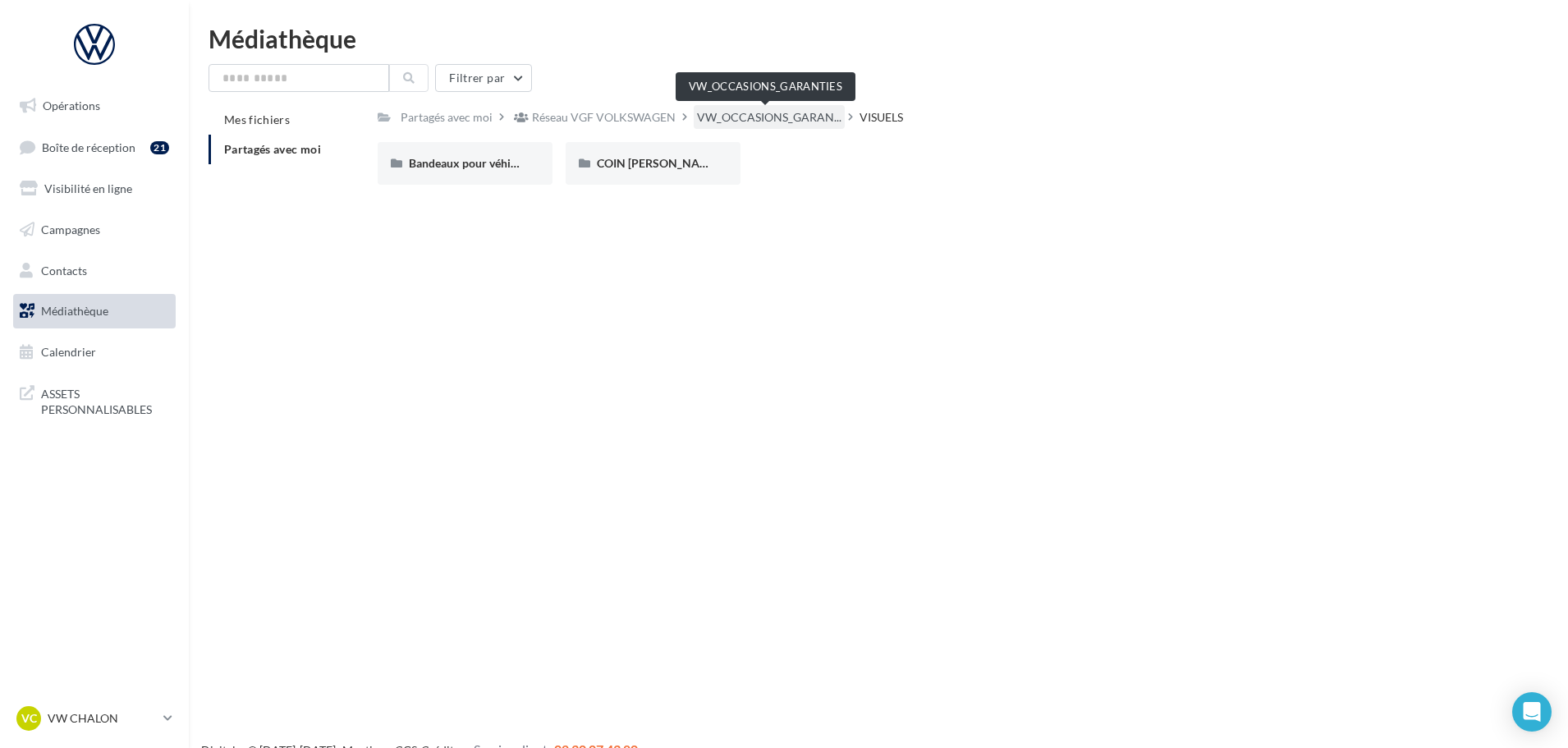
click at [732, 119] on span "VW_OCCASIONS_GARAN..." at bounding box center [770, 117] width 145 height 16
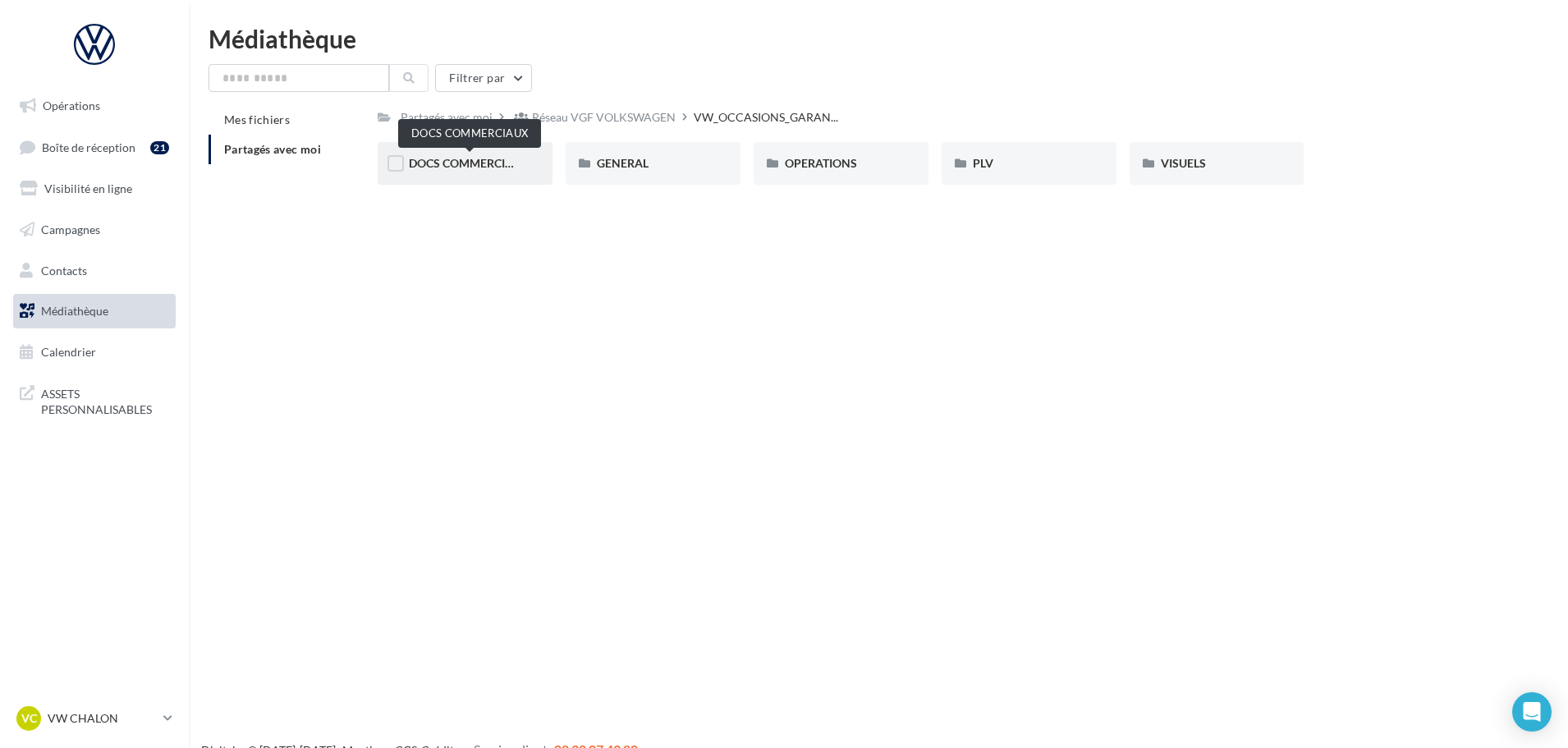
click at [432, 159] on span "DOCS COMMERCIAUX" at bounding box center [468, 163] width 121 height 14
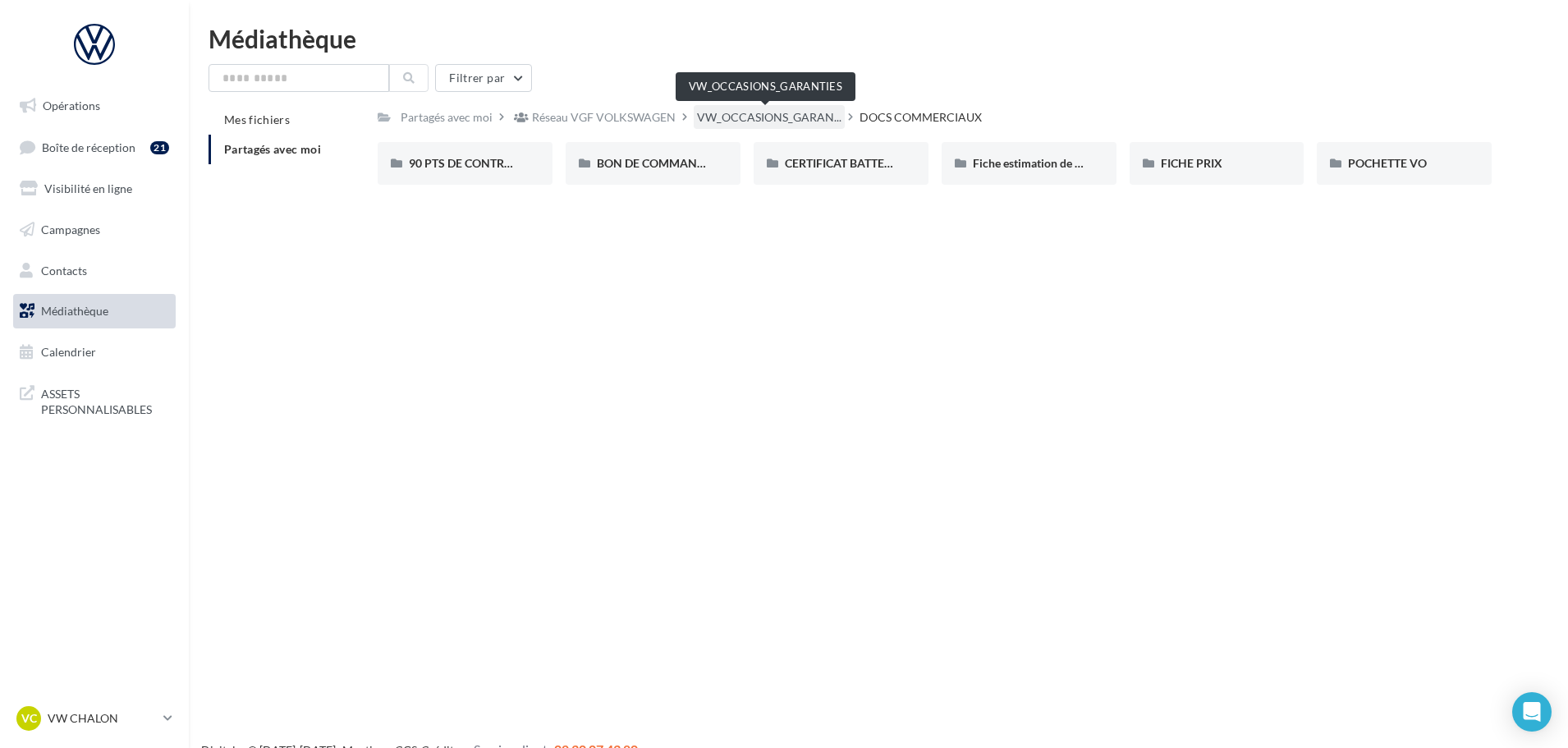
click at [798, 119] on span "VW_OCCASIONS_GARAN..." at bounding box center [770, 117] width 145 height 16
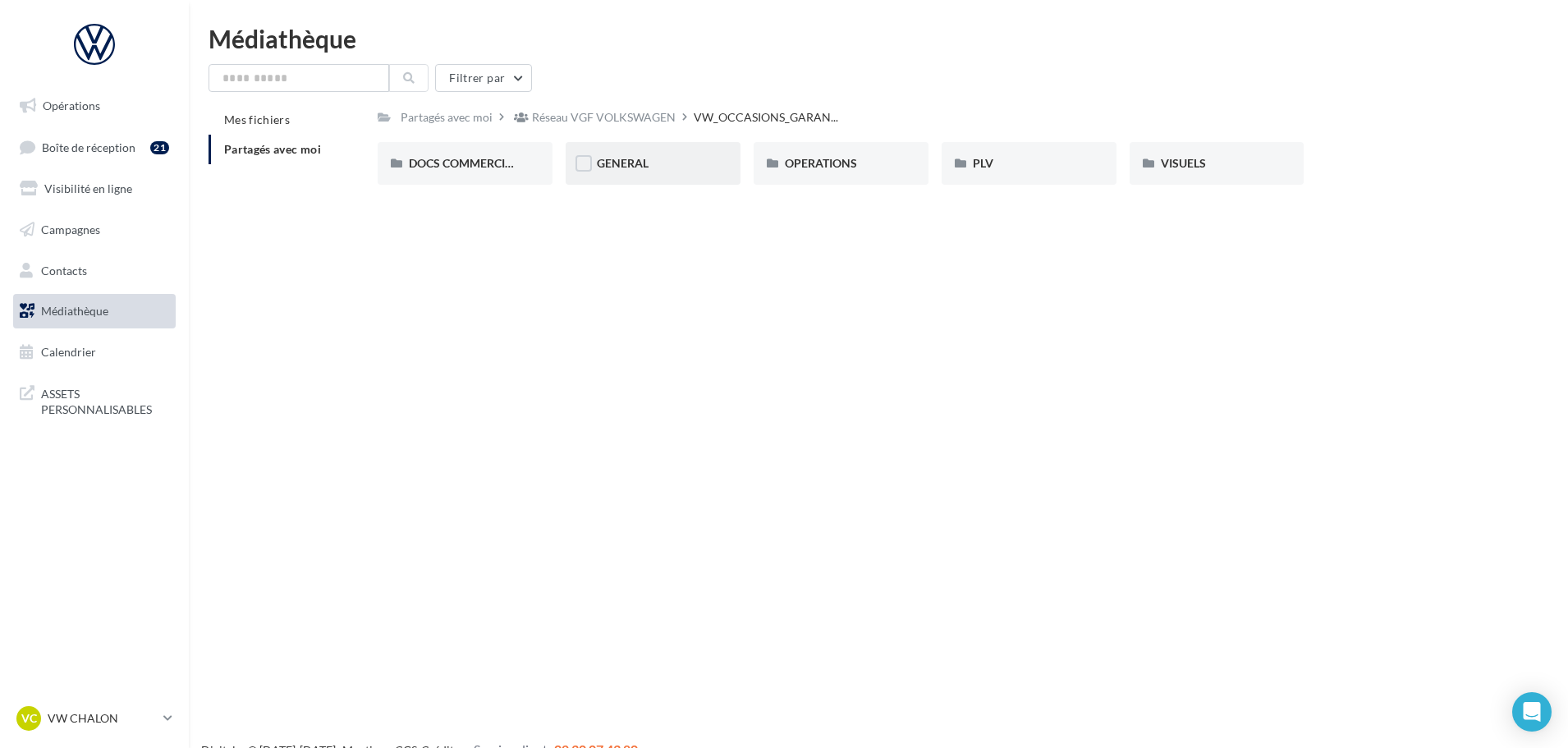
click at [668, 172] on div "GENERAL" at bounding box center [653, 163] width 112 height 16
click at [824, 160] on span "PHOTOGUIDELINE" at bounding box center [834, 163] width 98 height 14
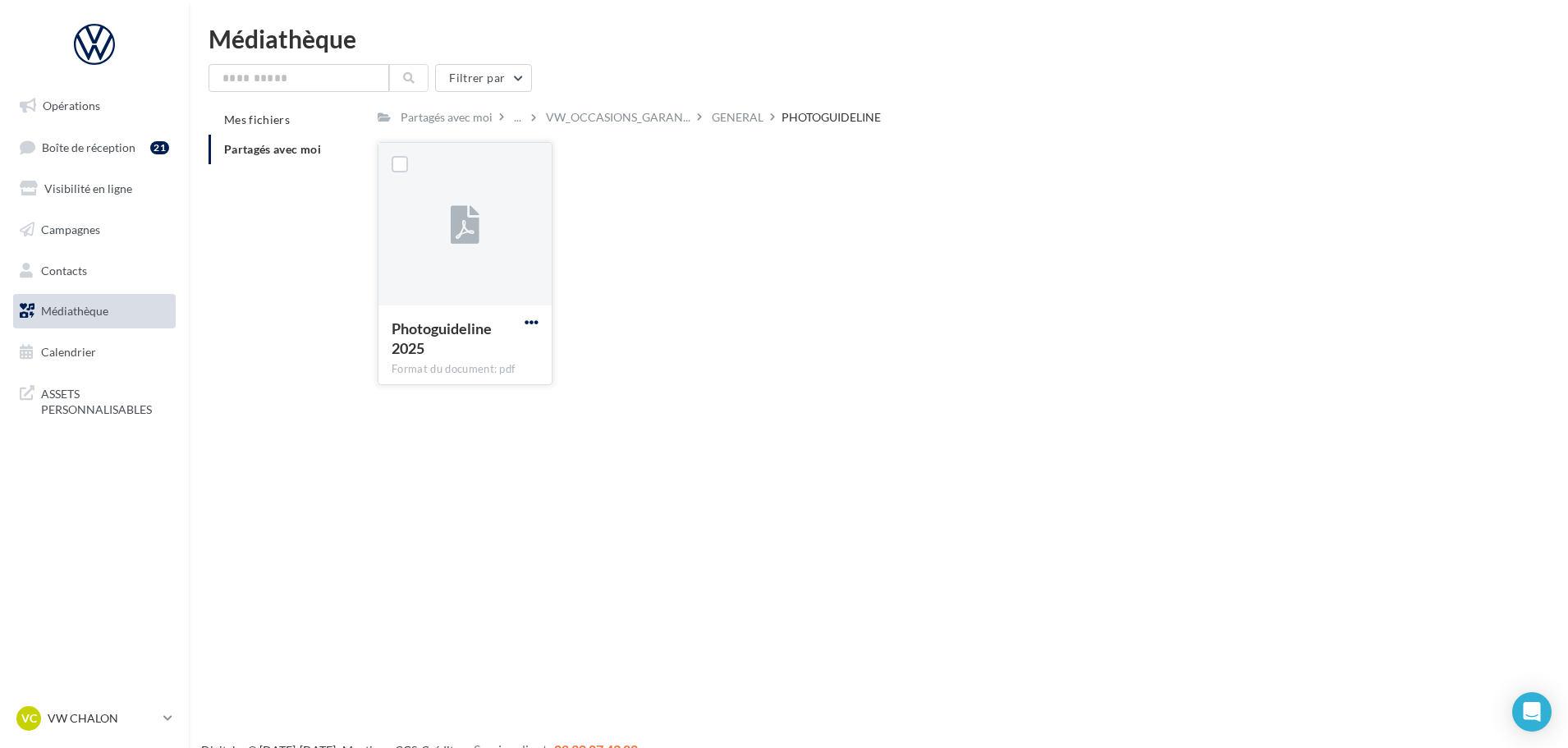
click at [538, 321] on span "button" at bounding box center [531, 321] width 14 height 14
click at [480, 353] on button "Télécharger" at bounding box center [460, 354] width 164 height 42
